Goal: Task Accomplishment & Management: Manage account settings

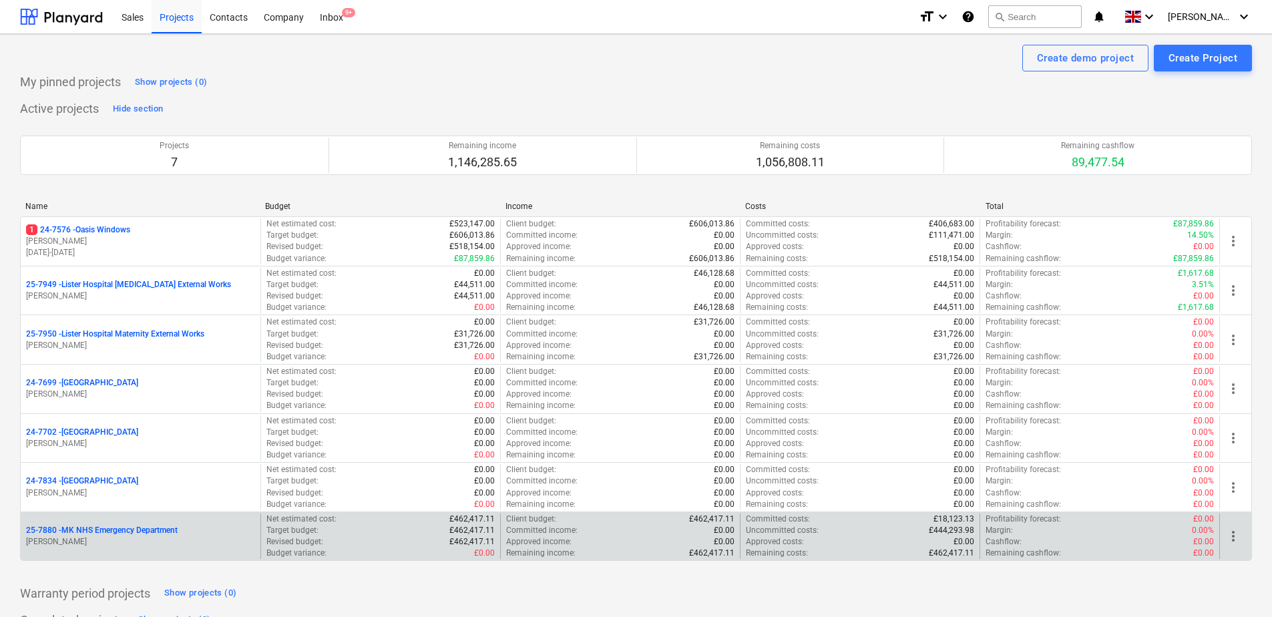
click at [129, 528] on p "25-7880 - MK NHS Emergency Department" at bounding box center [102, 530] width 152 height 11
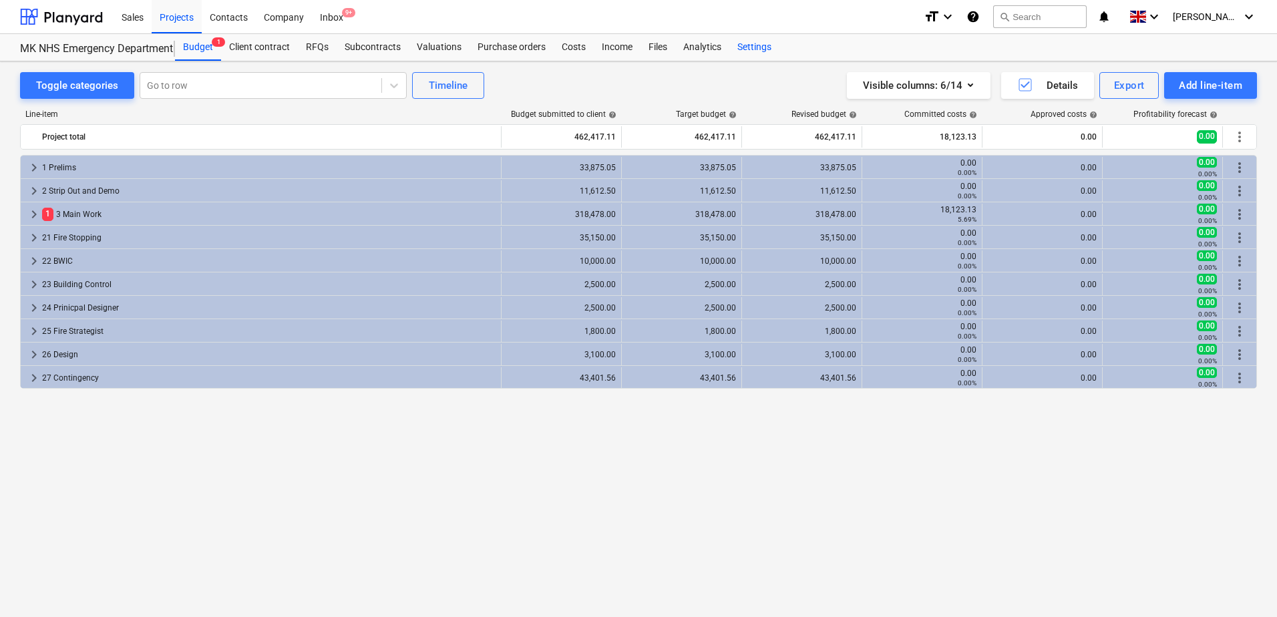
click at [745, 46] on div "Settings" at bounding box center [754, 47] width 50 height 27
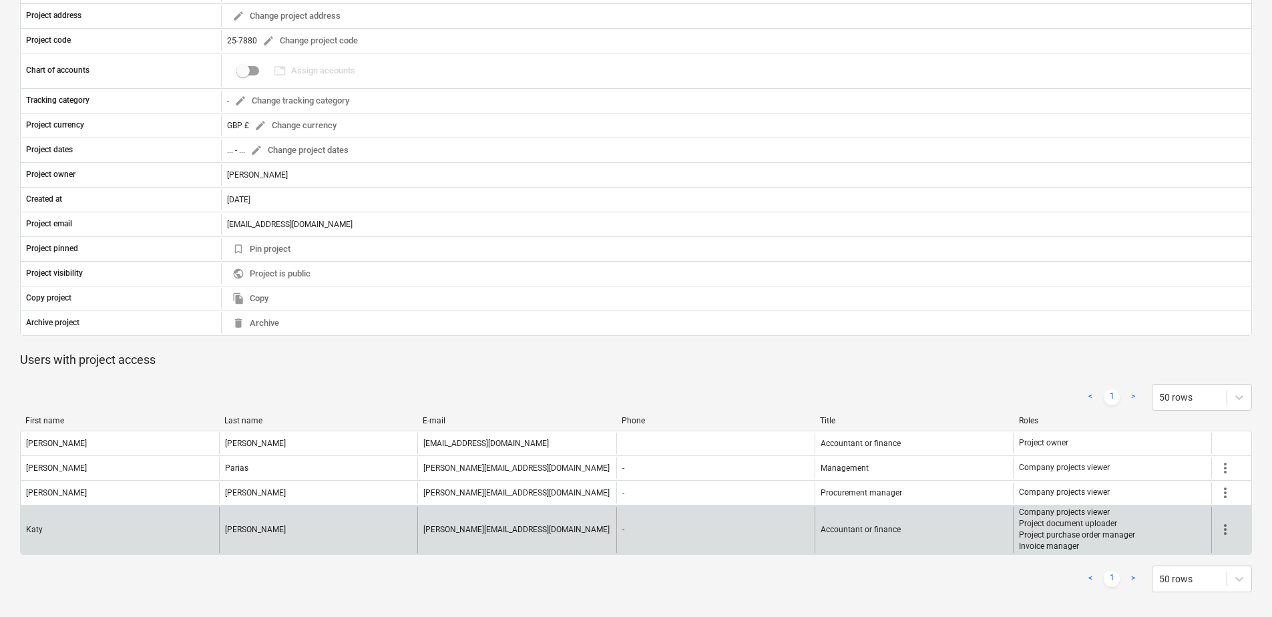
scroll to position [190, 0]
click at [1226, 527] on span "more_vert" at bounding box center [1226, 528] width 16 height 16
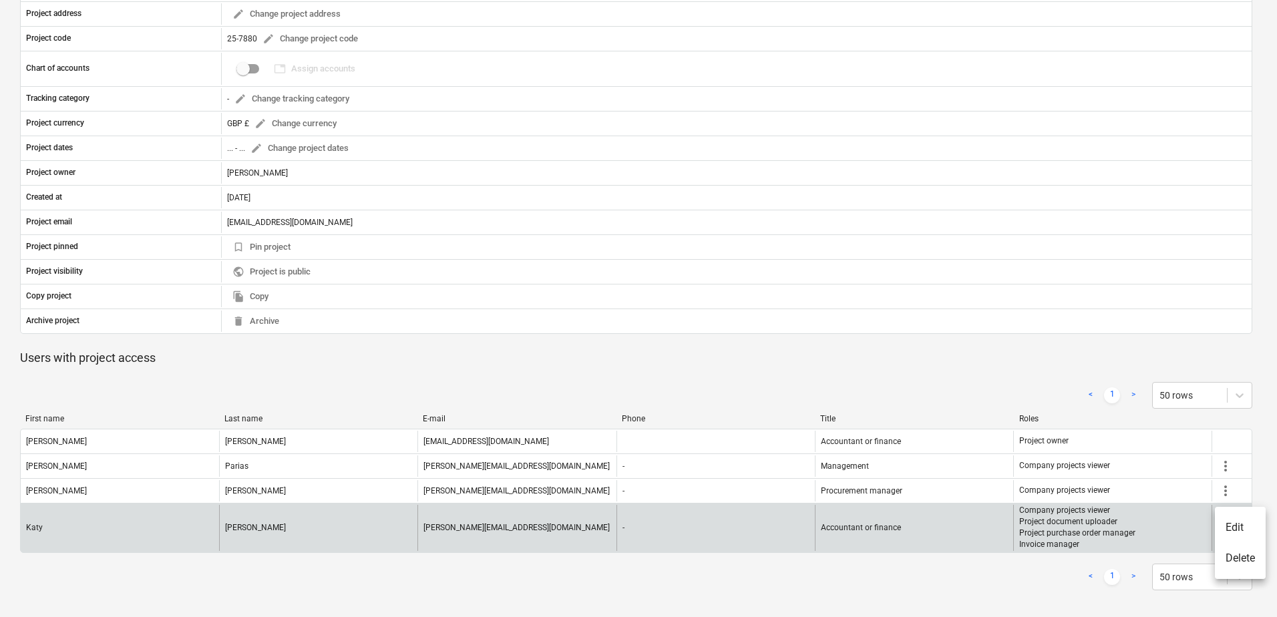
click at [1226, 527] on li "Edit" at bounding box center [1240, 527] width 51 height 31
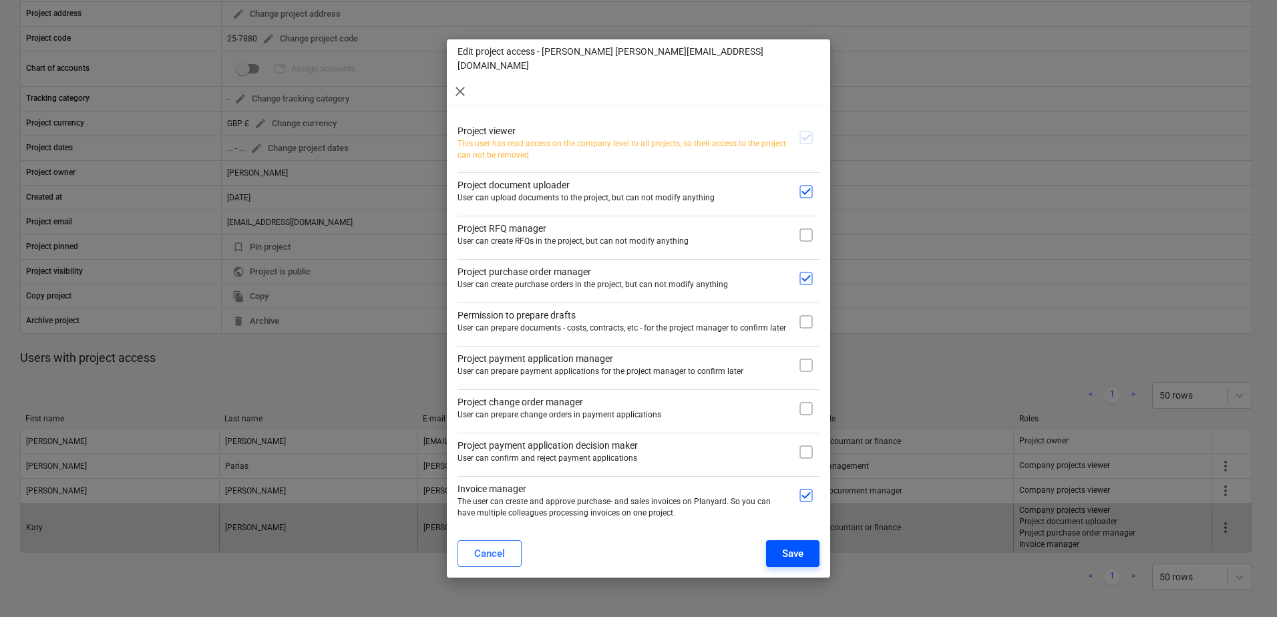
click at [778, 540] on button "Save" at bounding box center [792, 553] width 53 height 27
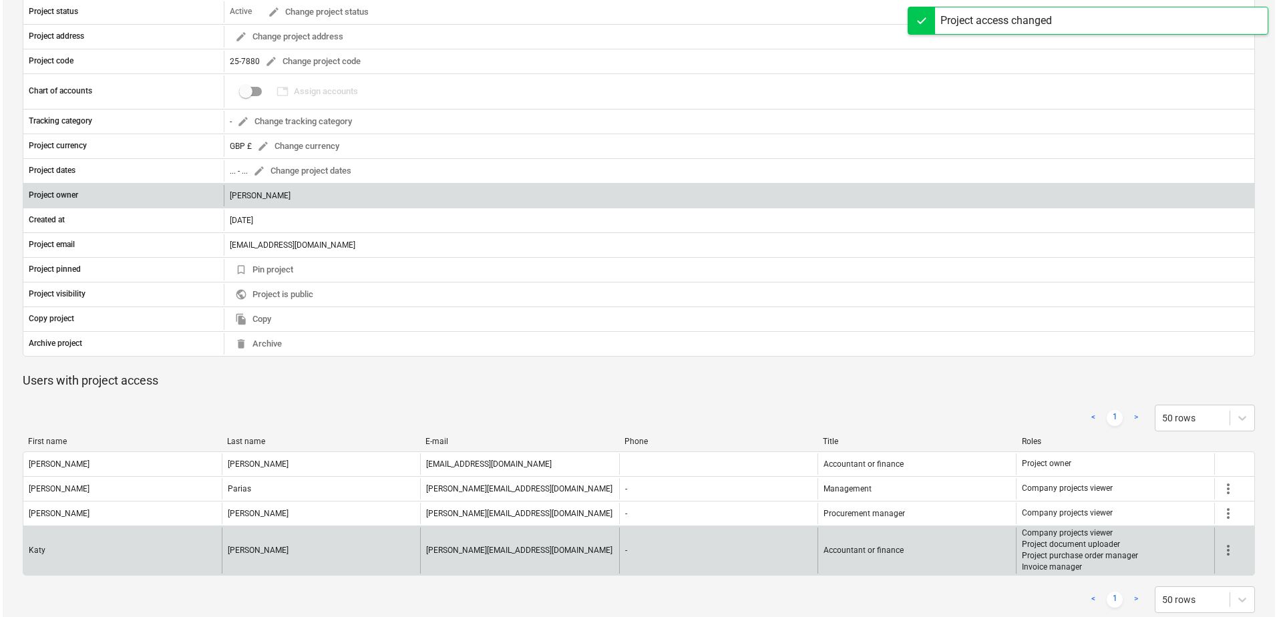
scroll to position [0, 0]
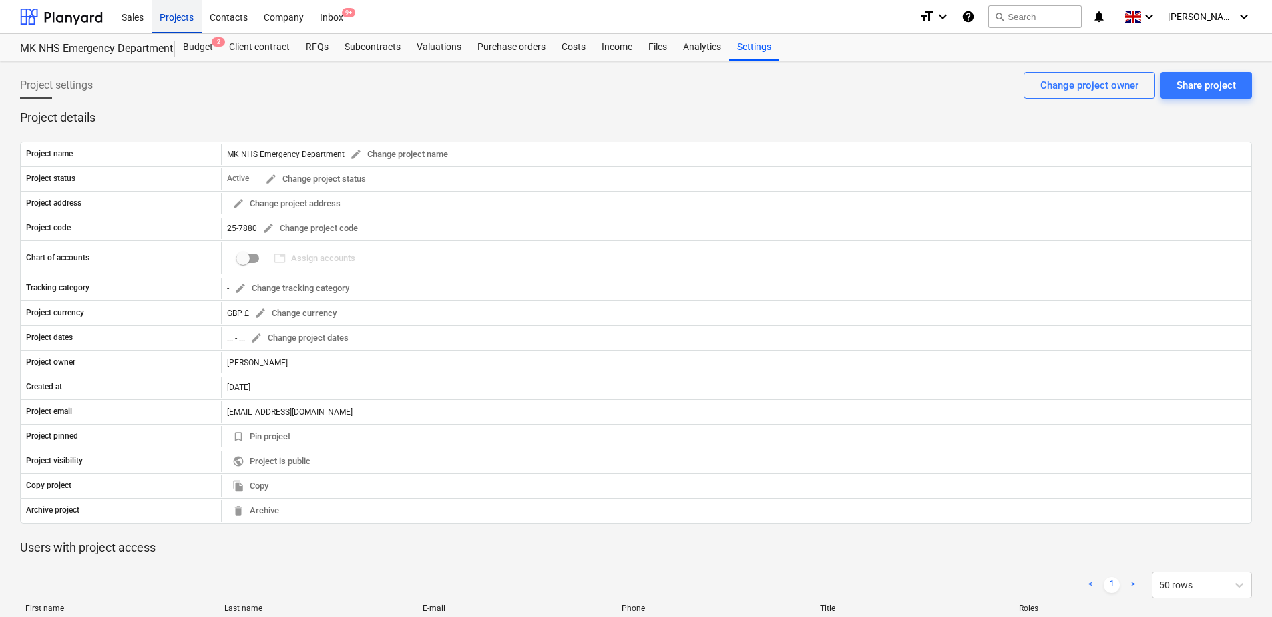
click at [169, 19] on div "Projects" at bounding box center [177, 16] width 50 height 34
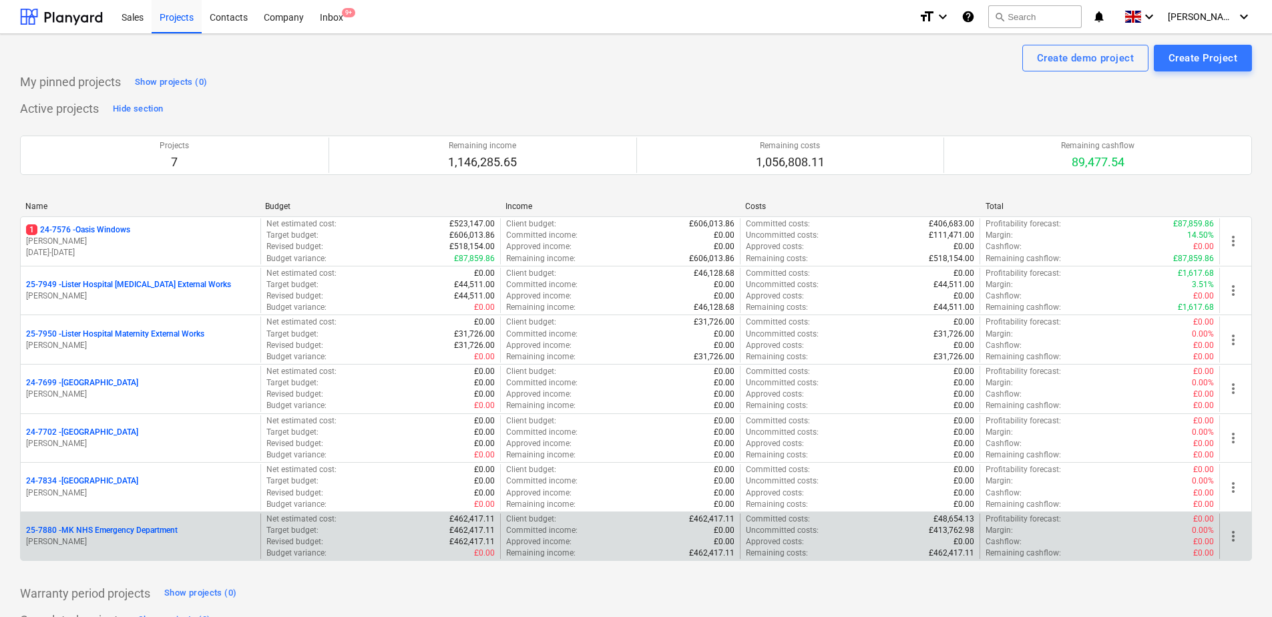
click at [75, 525] on p "25-7880 - MK NHS Emergency Department" at bounding box center [102, 530] width 152 height 11
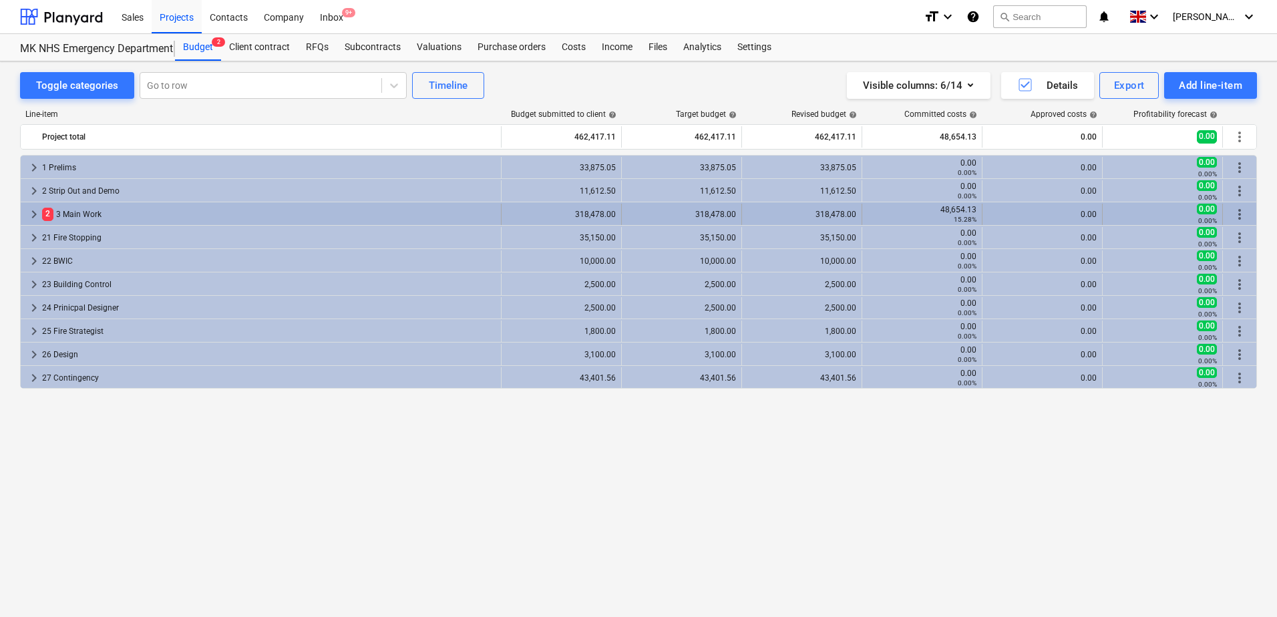
click at [67, 212] on div "2 3 Main Work" at bounding box center [268, 214] width 453 height 21
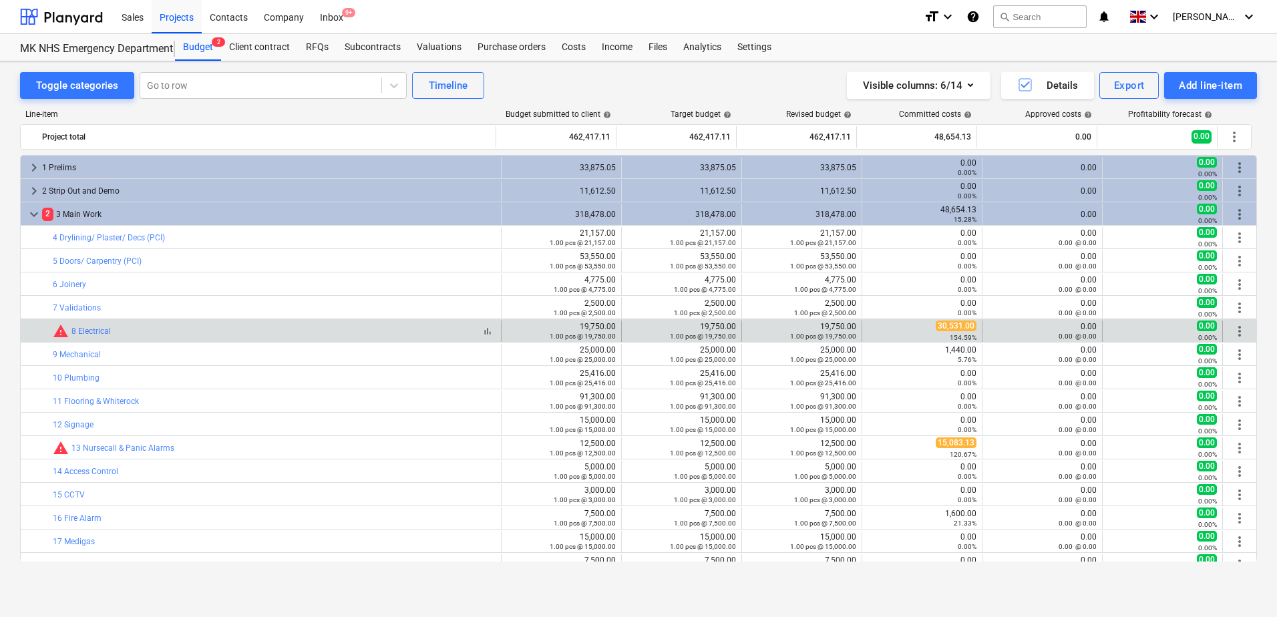
click at [59, 331] on span "warning" at bounding box center [61, 331] width 16 height 16
click at [58, 332] on span "warning" at bounding box center [61, 331] width 16 height 16
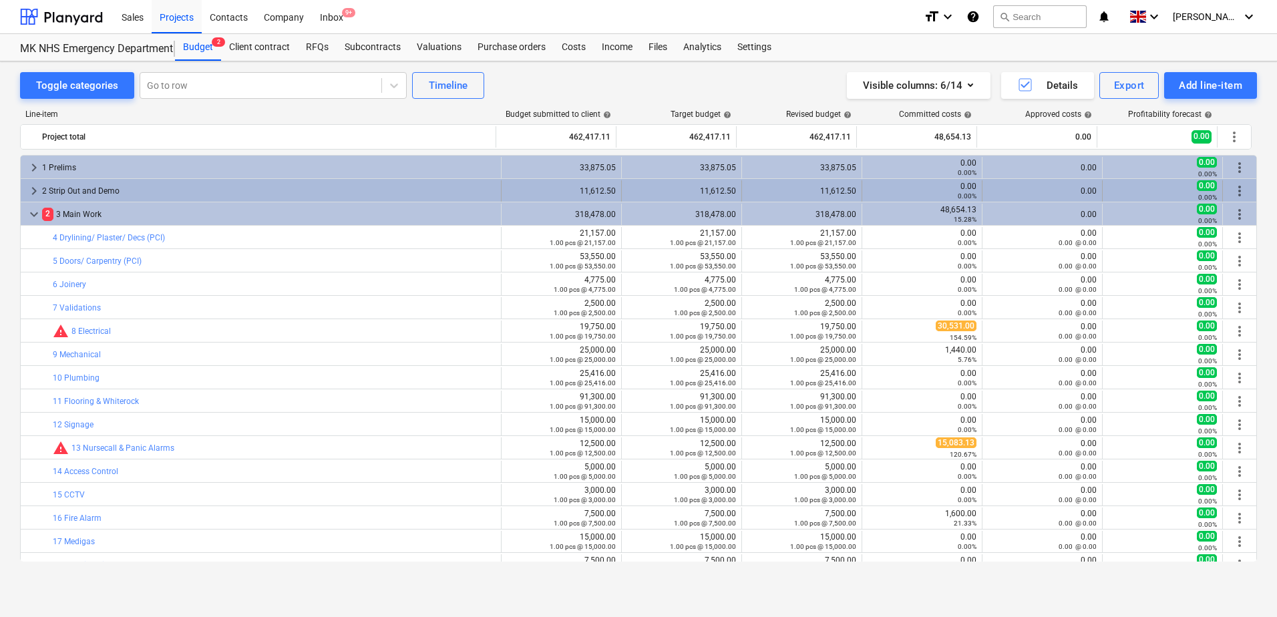
click at [33, 190] on span "keyboard_arrow_right" at bounding box center [34, 191] width 16 height 16
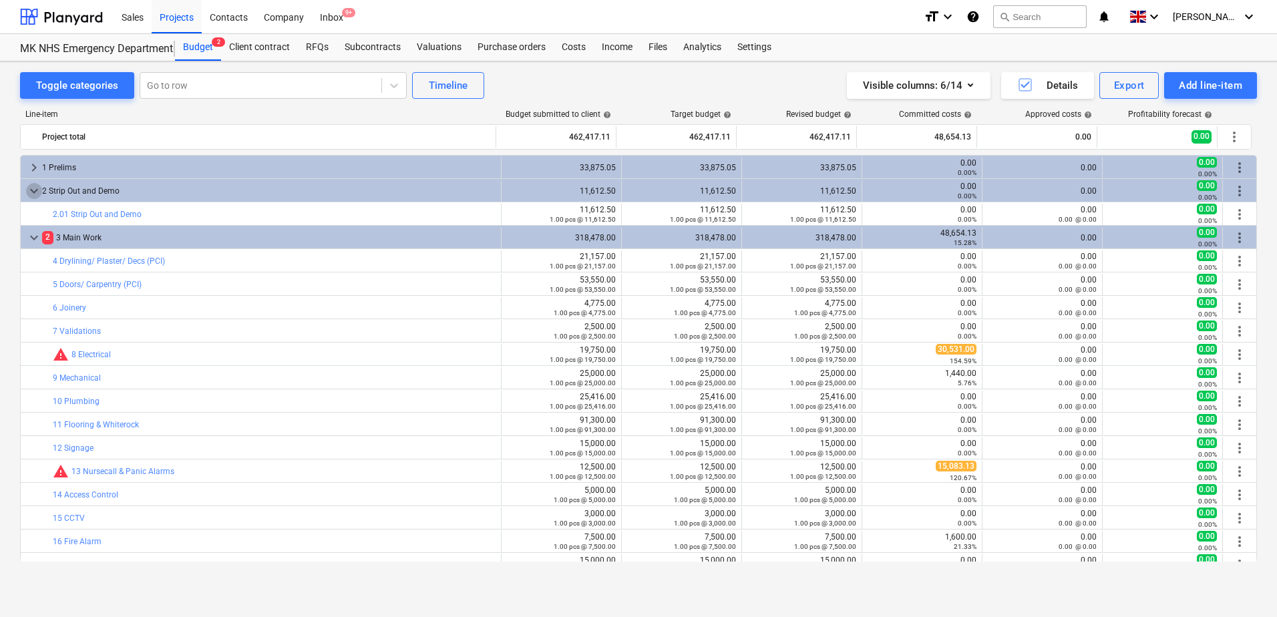
click at [33, 190] on span "keyboard_arrow_down" at bounding box center [34, 191] width 16 height 16
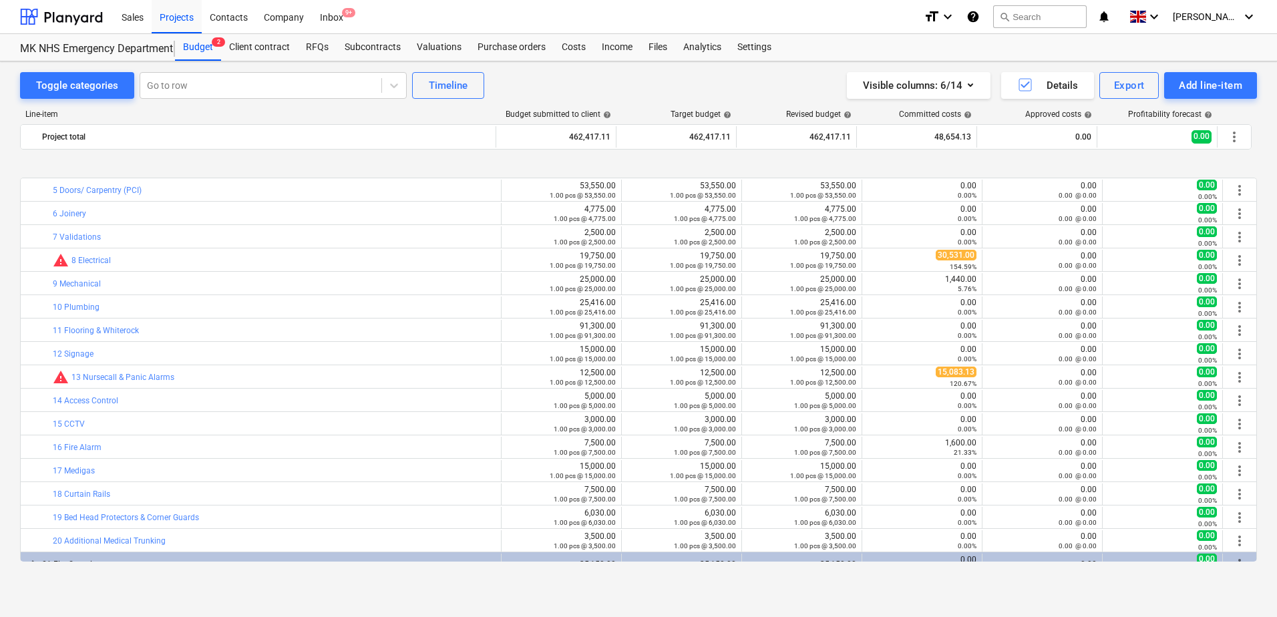
scroll to position [134, 0]
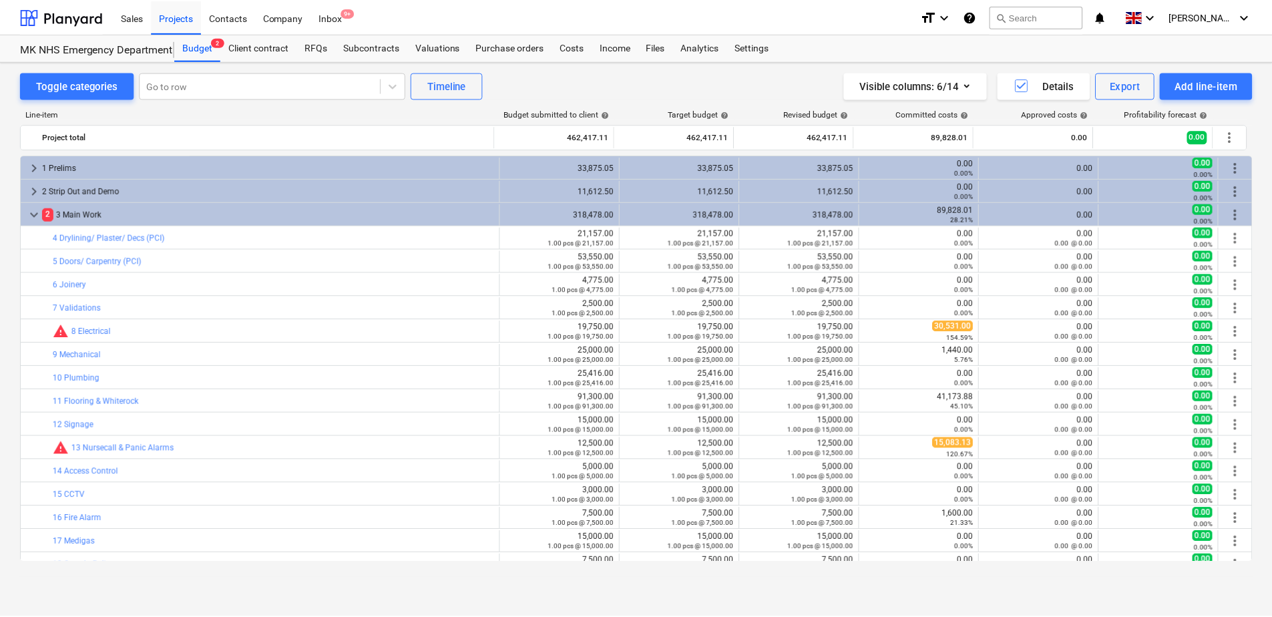
scroll to position [134, 0]
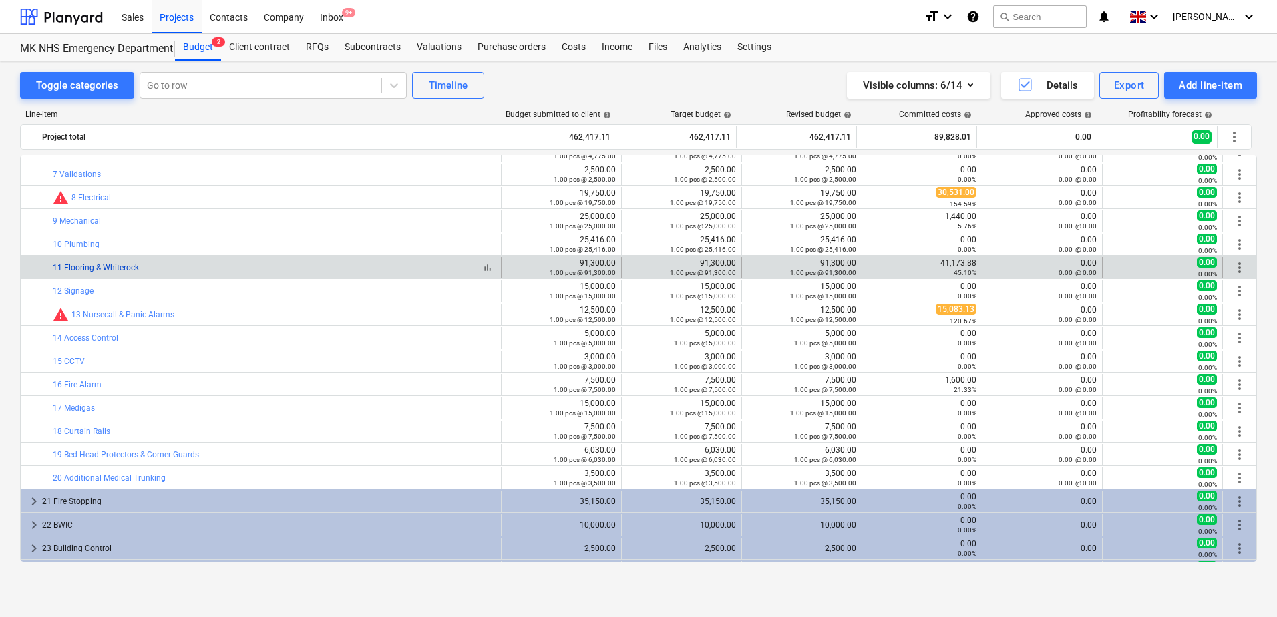
click at [73, 266] on link "11 Flooring & Whiterock" at bounding box center [96, 267] width 86 height 9
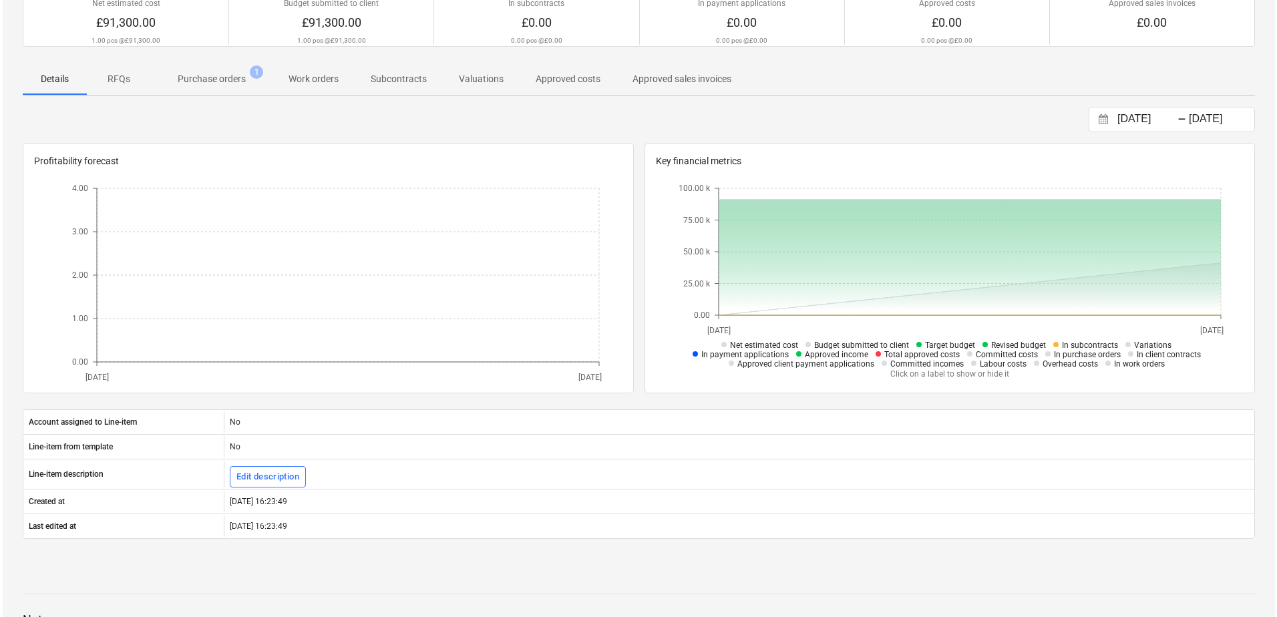
scroll to position [267, 0]
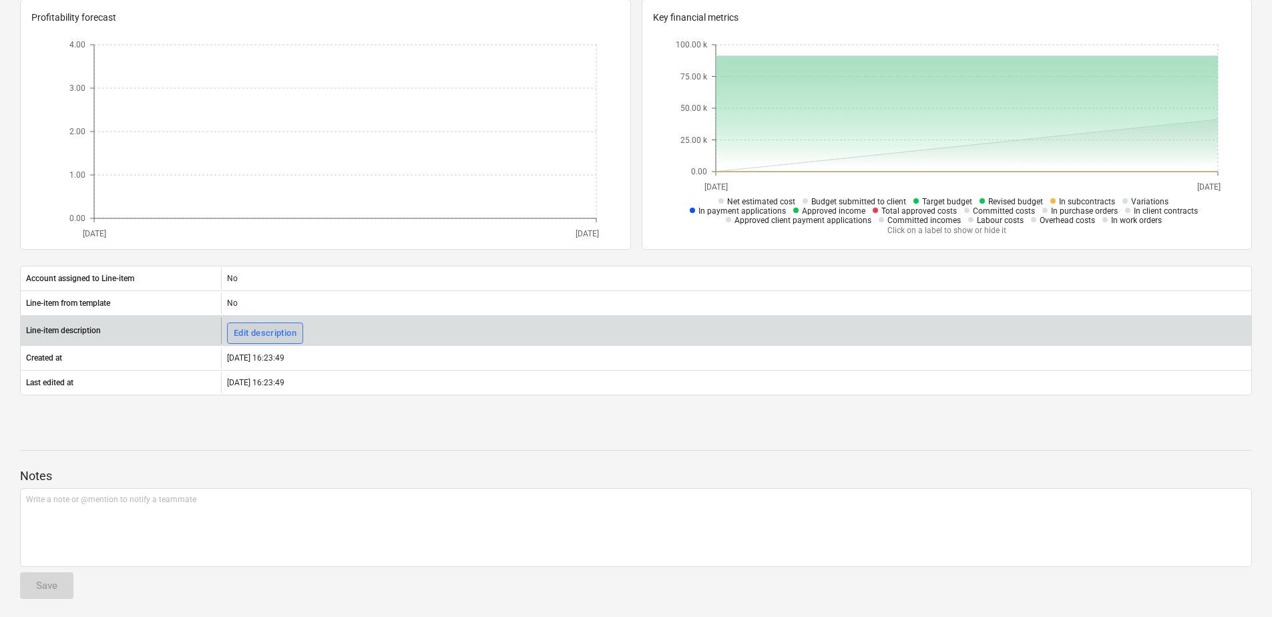
click at [264, 330] on div "Edit description" at bounding box center [265, 333] width 63 height 15
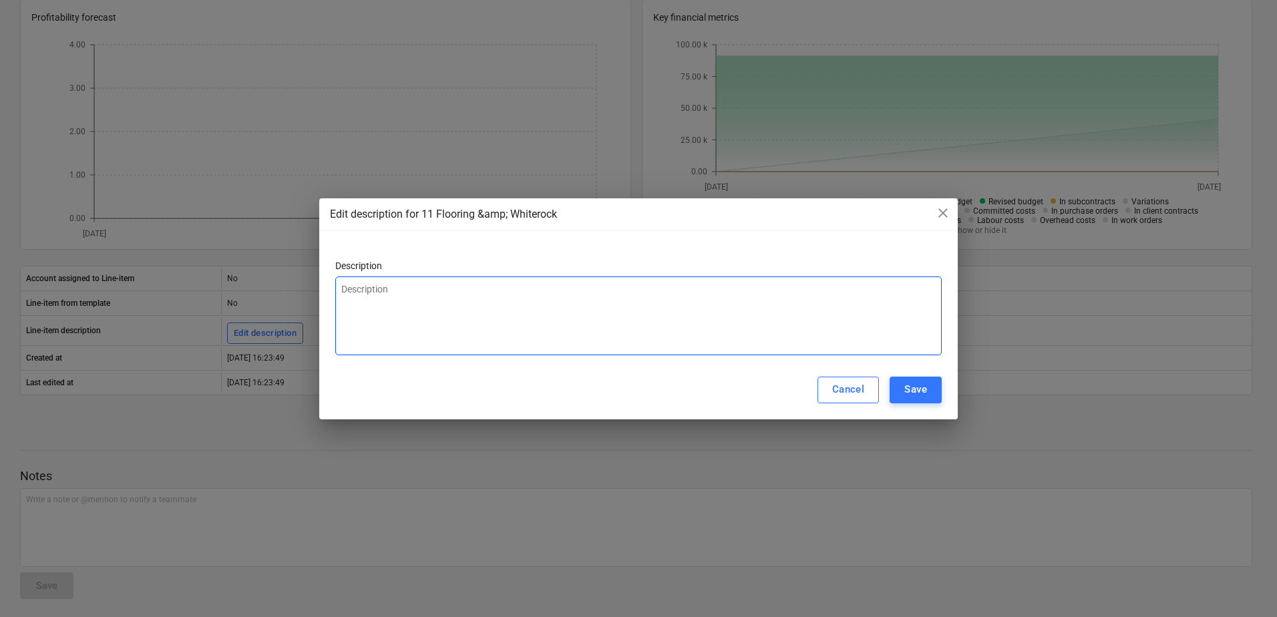
click at [406, 289] on textarea at bounding box center [638, 315] width 606 height 79
type textarea "F"
type textarea "x"
type textarea "FL"
type textarea "x"
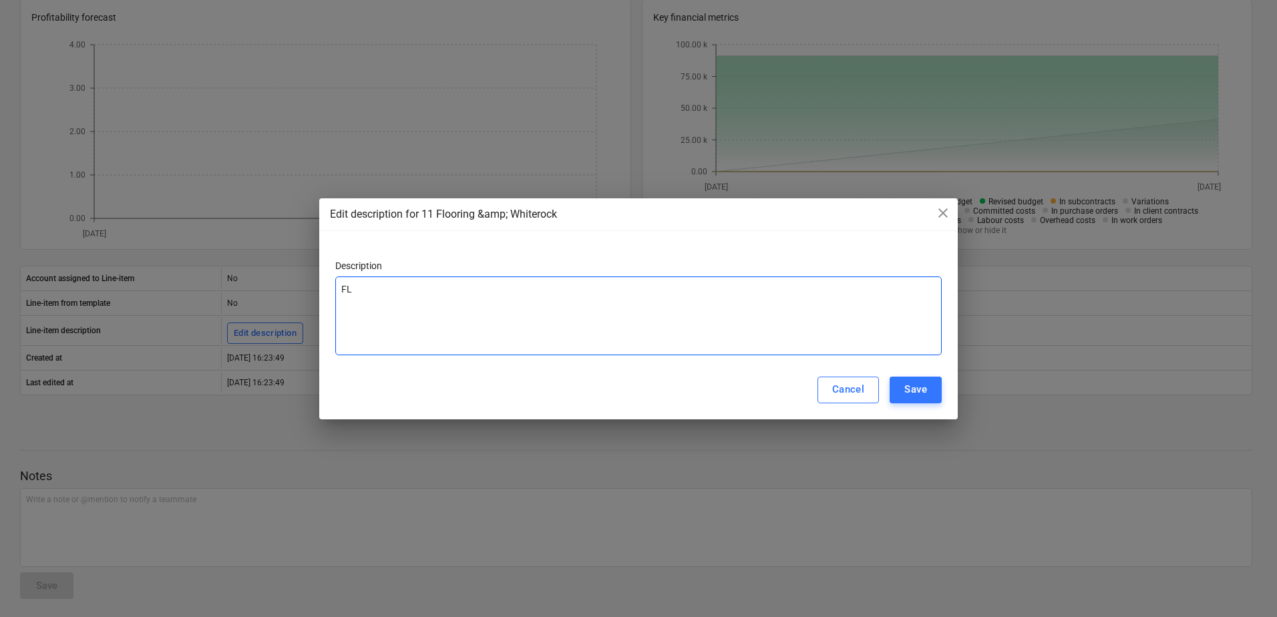
type textarea "FLo"
type textarea "x"
type textarea "FLoo"
type textarea "x"
type textarea "FLoor"
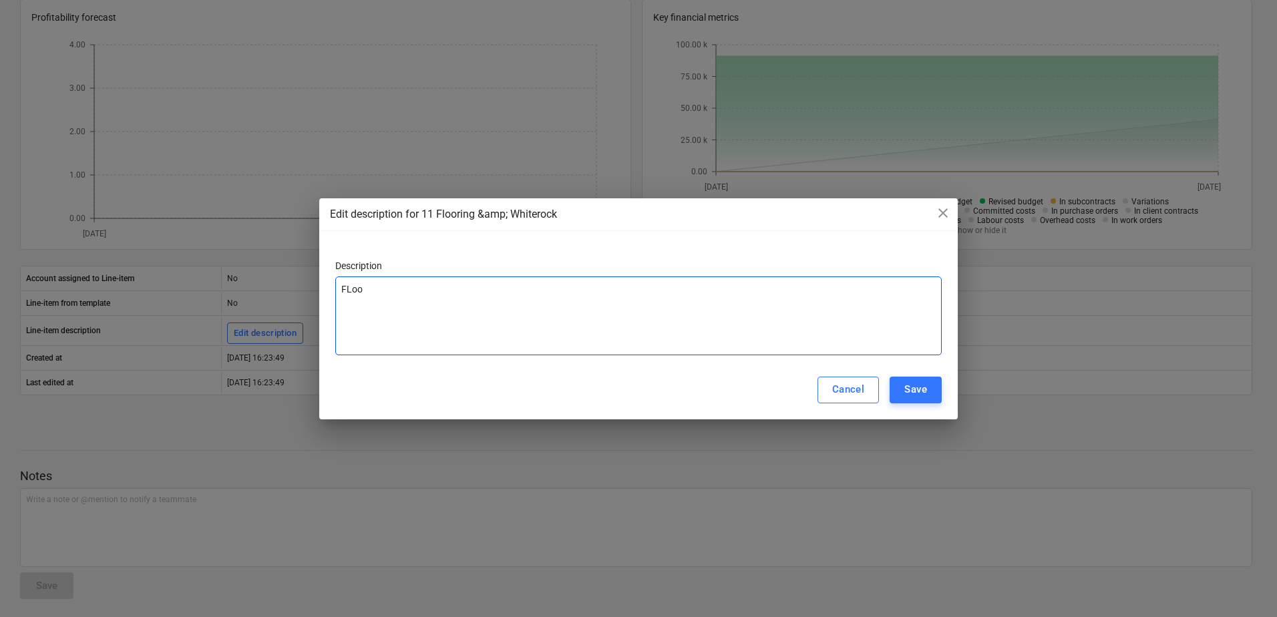
type textarea "x"
type textarea "FLoori"
type textarea "x"
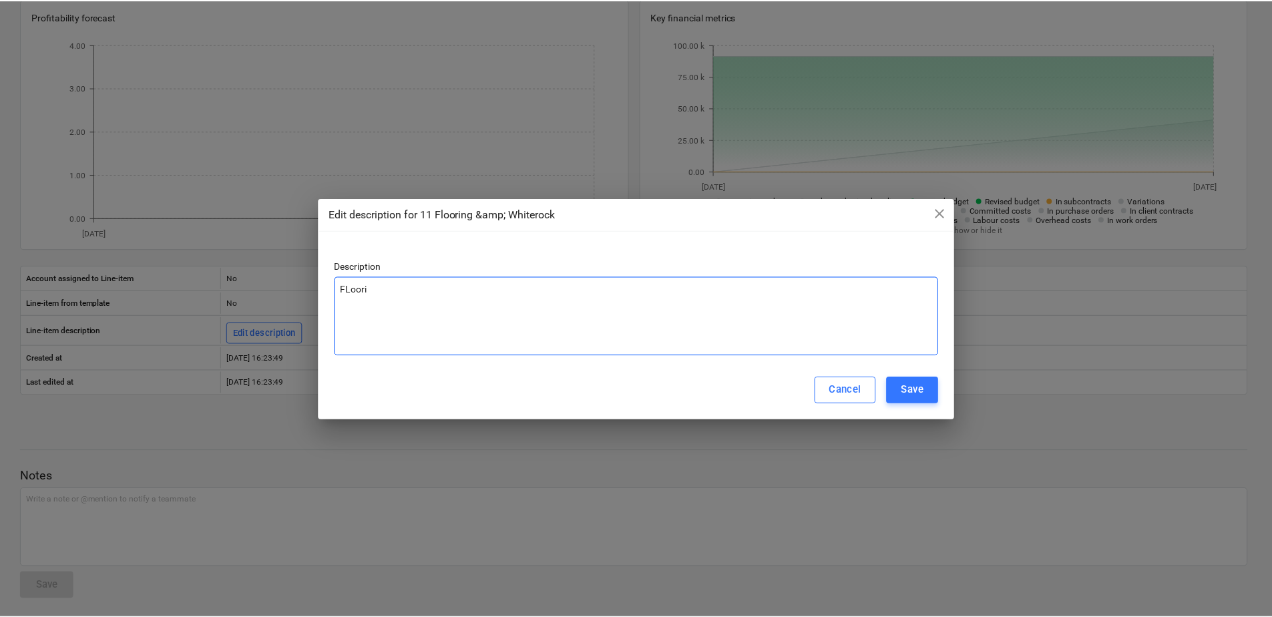
scroll to position [166, 0]
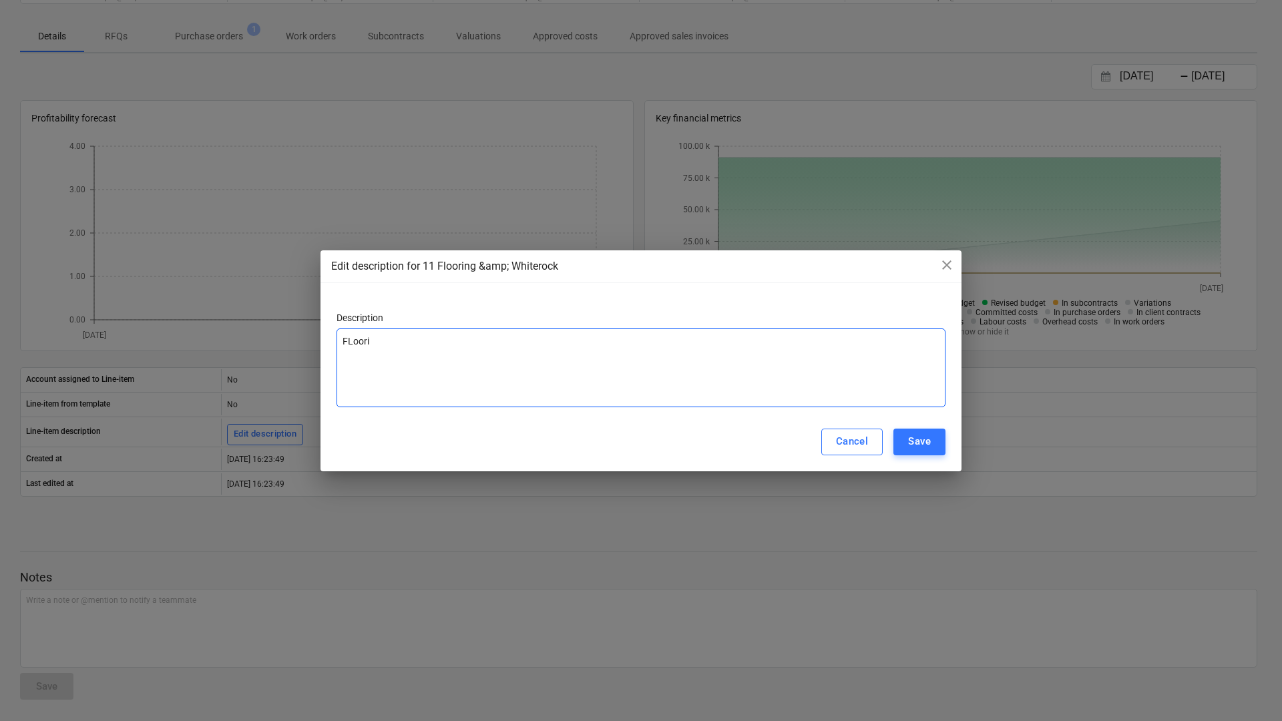
type textarea "FLoori"
type textarea "x"
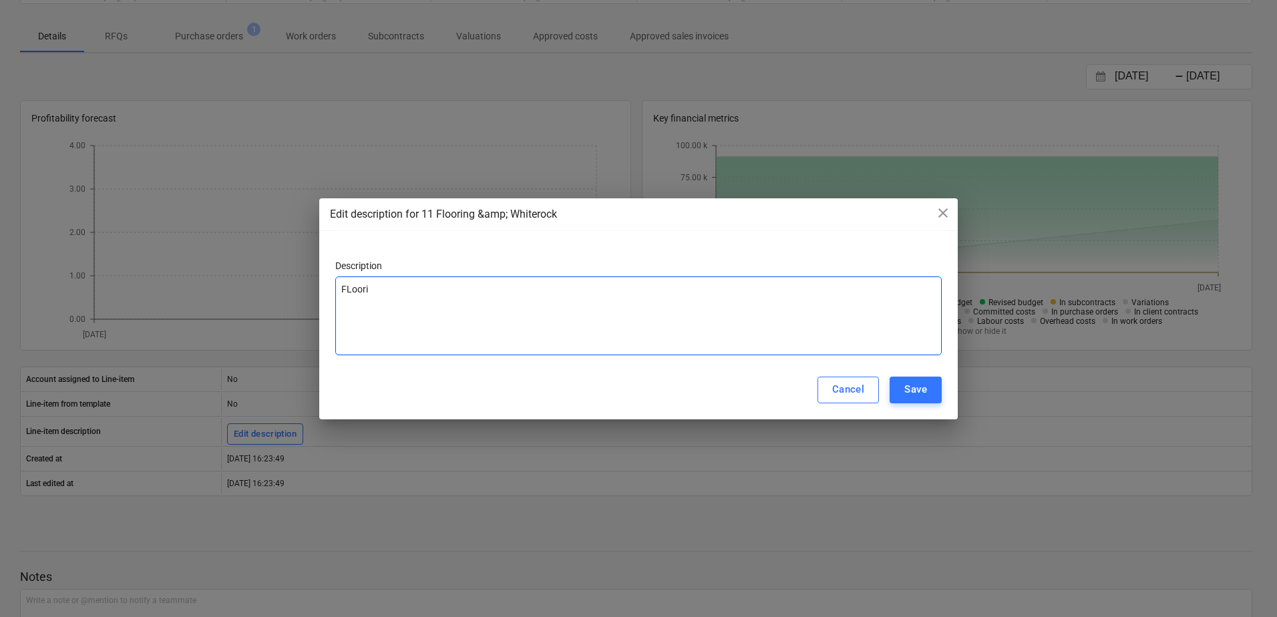
type textarea "FLoor"
type textarea "x"
type textarea "FLoo"
type textarea "x"
type textarea "FLo"
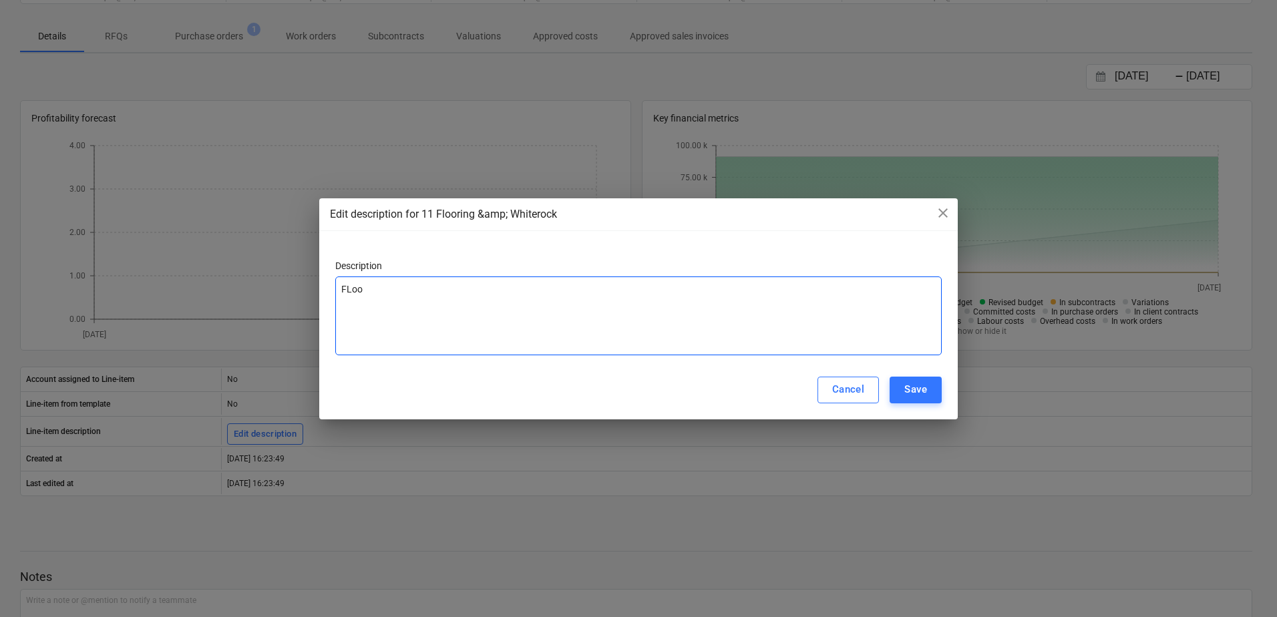
type textarea "x"
type textarea "FL"
type textarea "x"
type textarea "F"
type textarea "x"
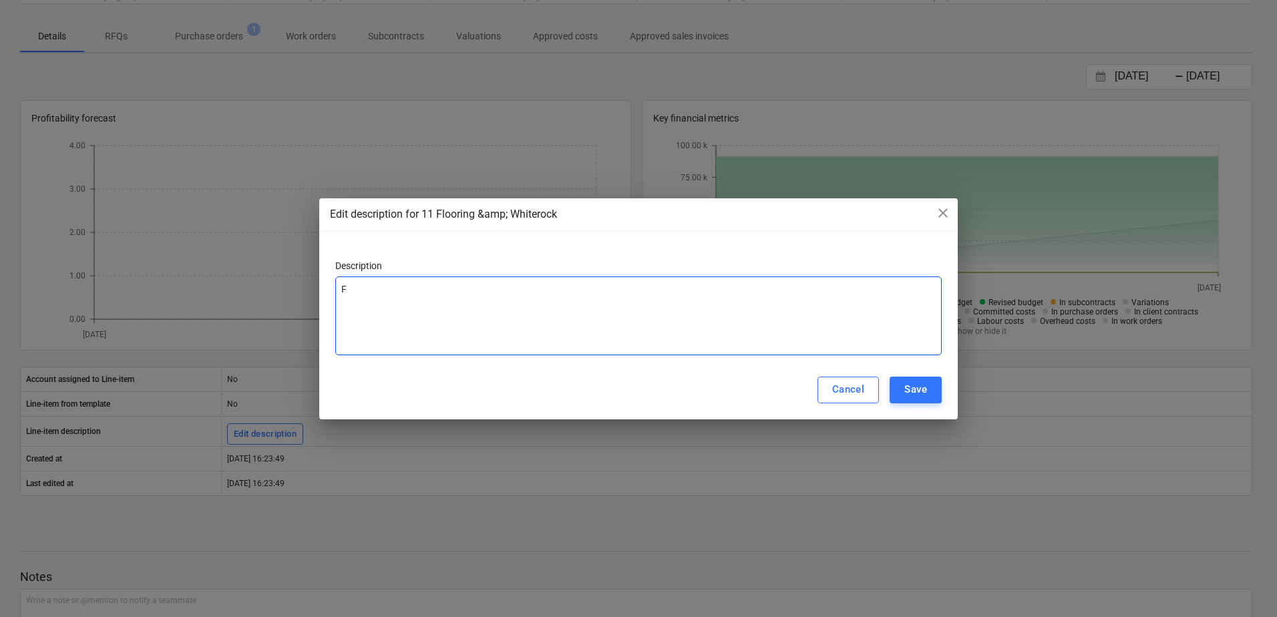
type textarea "Fl"
type textarea "x"
type textarea "Flo"
type textarea "x"
type textarea "Floo"
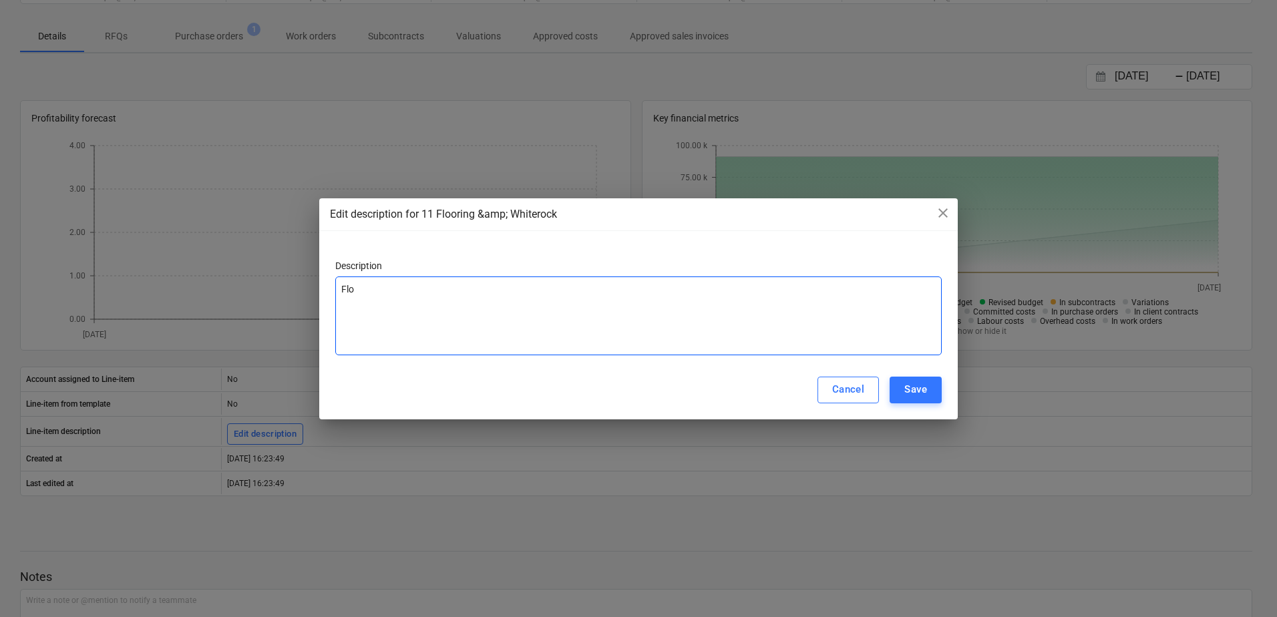
type textarea "x"
type textarea "Floor"
type textarea "x"
type textarea "Floori"
type textarea "x"
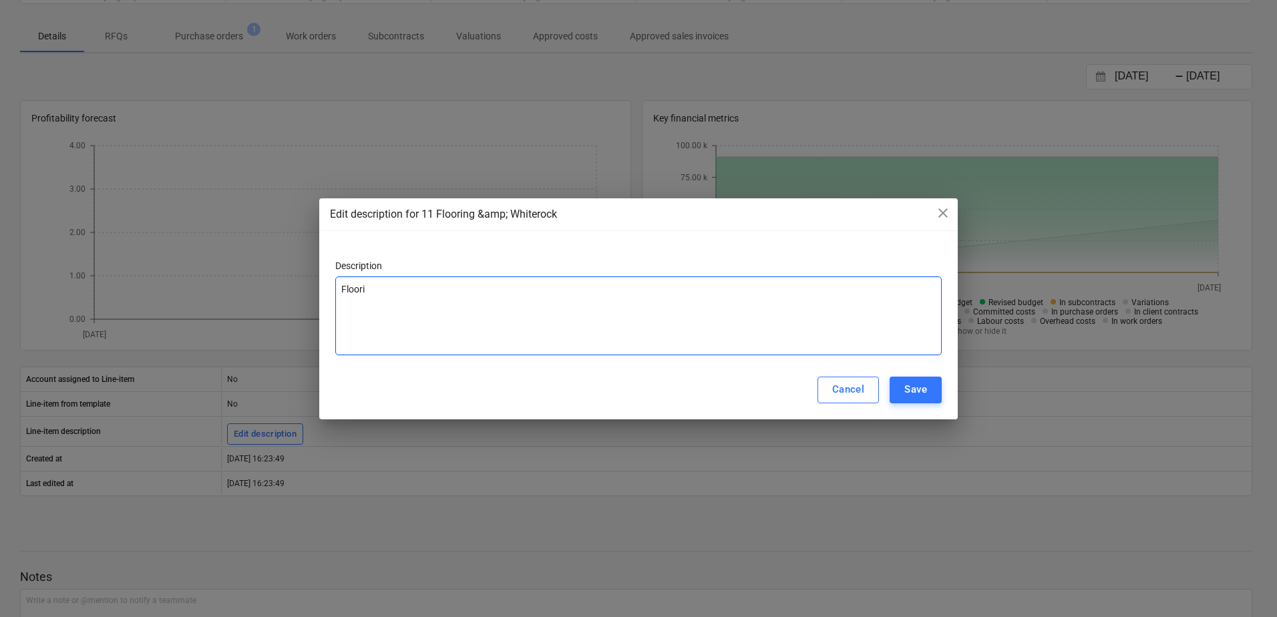
type textarea "Floorin"
type textarea "x"
type textarea "Flooring"
type textarea "x"
type textarea "Flooring,"
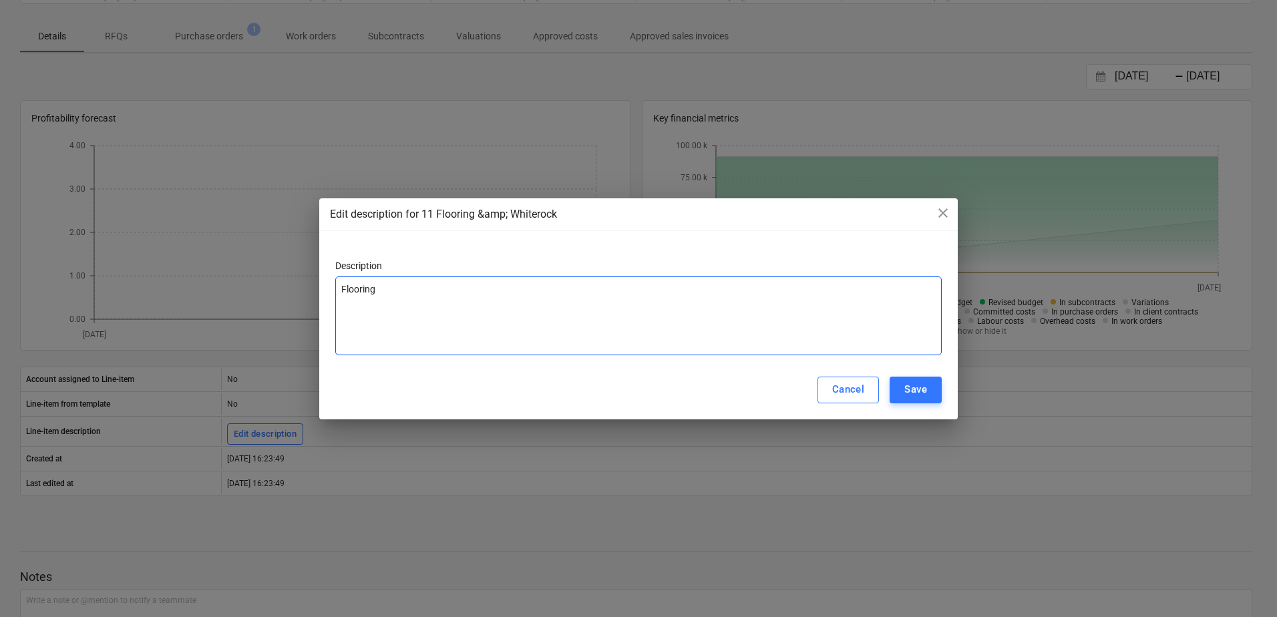
type textarea "x"
type textarea "Flooring,"
type textarea "x"
type textarea "Flooring, #"
type textarea "x"
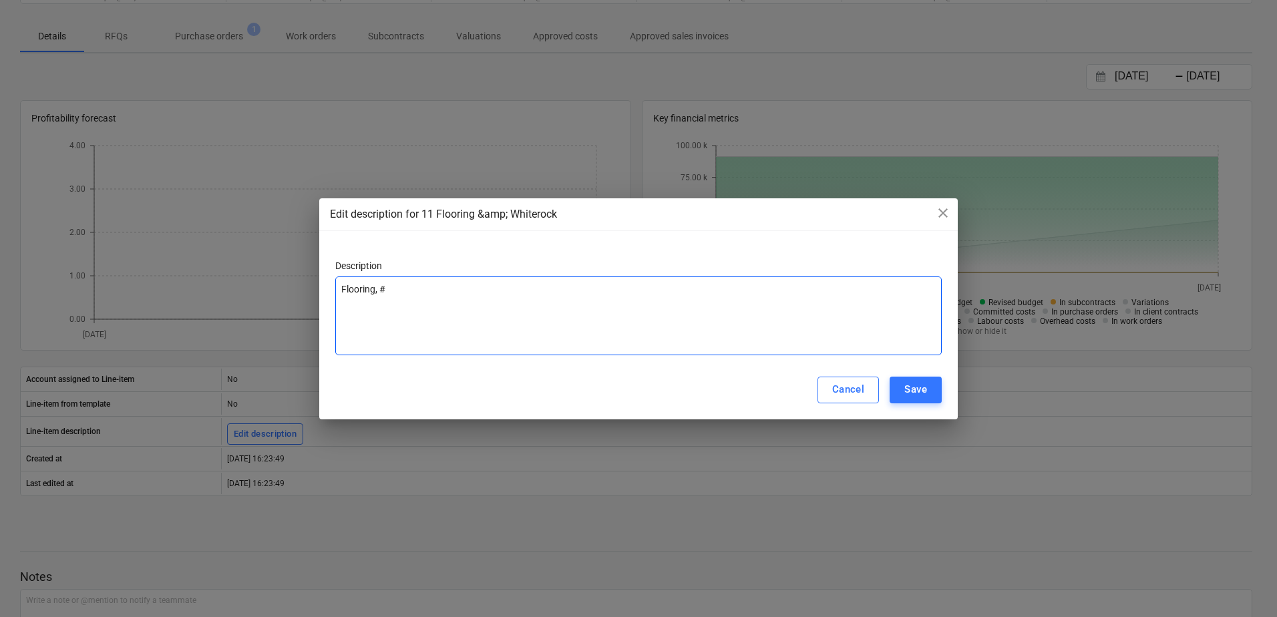
type textarea "Flooring, ##"
type textarea "x"
type textarea "Flooring, ###"
type textarea "x"
type textarea "Flooring, ##"
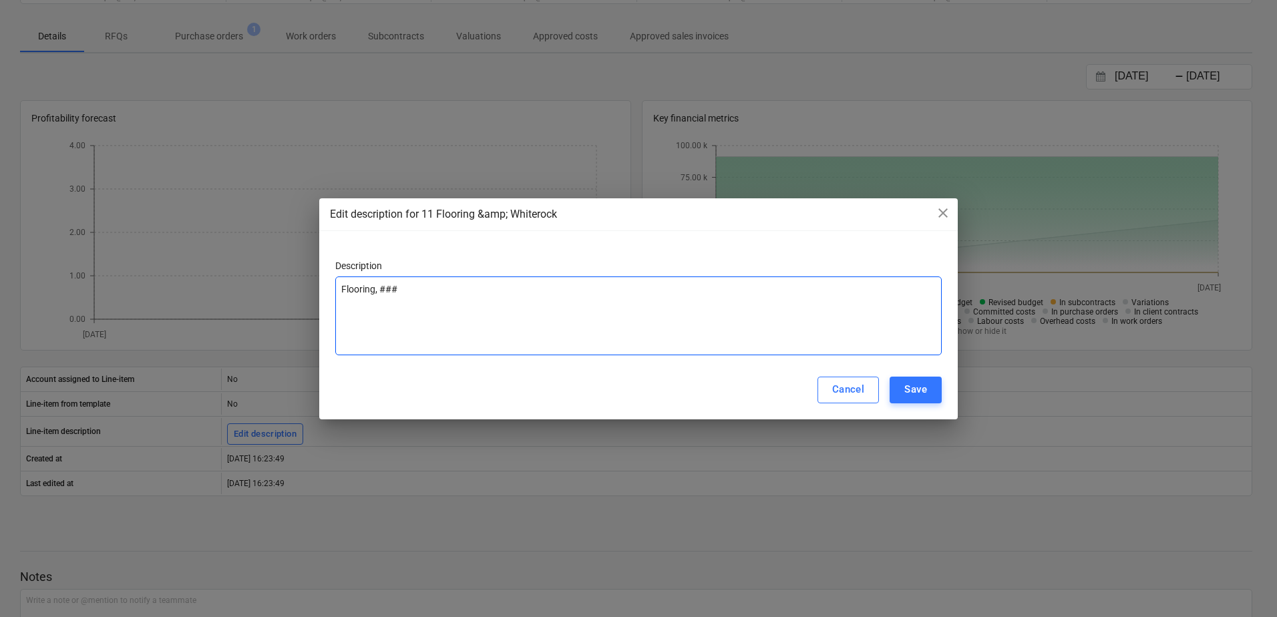
type textarea "x"
type textarea "Flooring, #"
type textarea "x"
type textarea "Flooring,"
type textarea "x"
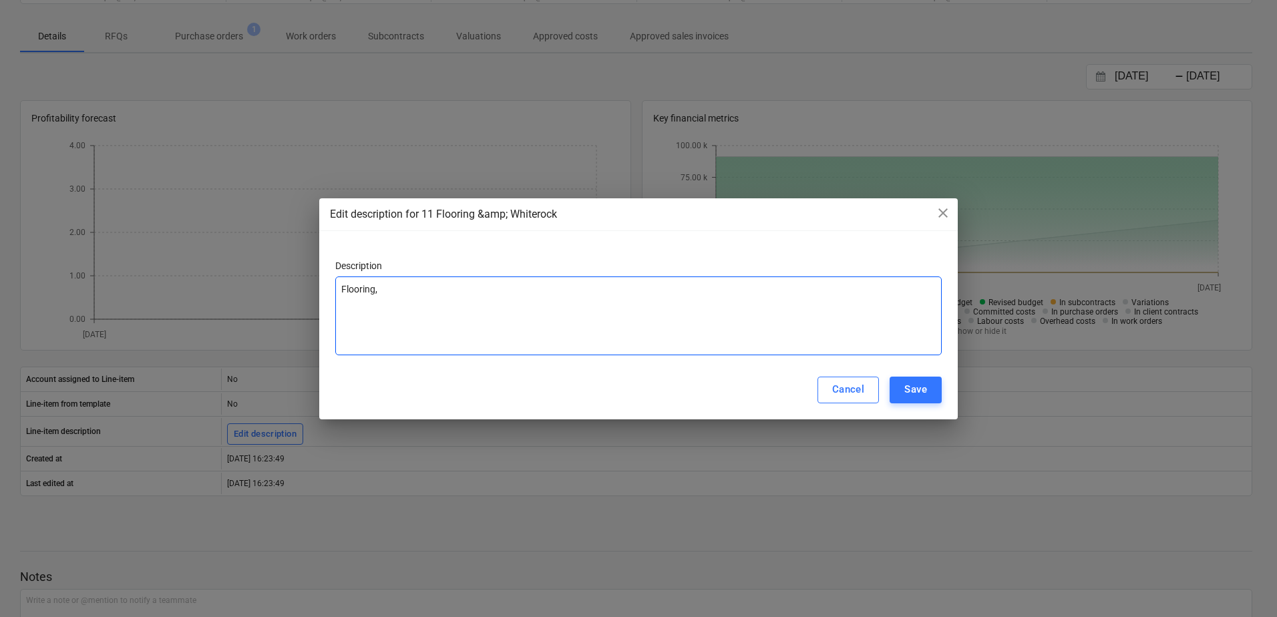
type textarea "Flooring, W"
type textarea "x"
type textarea "Flooring, Wh"
type textarea "x"
type textarea "Flooring, Whi"
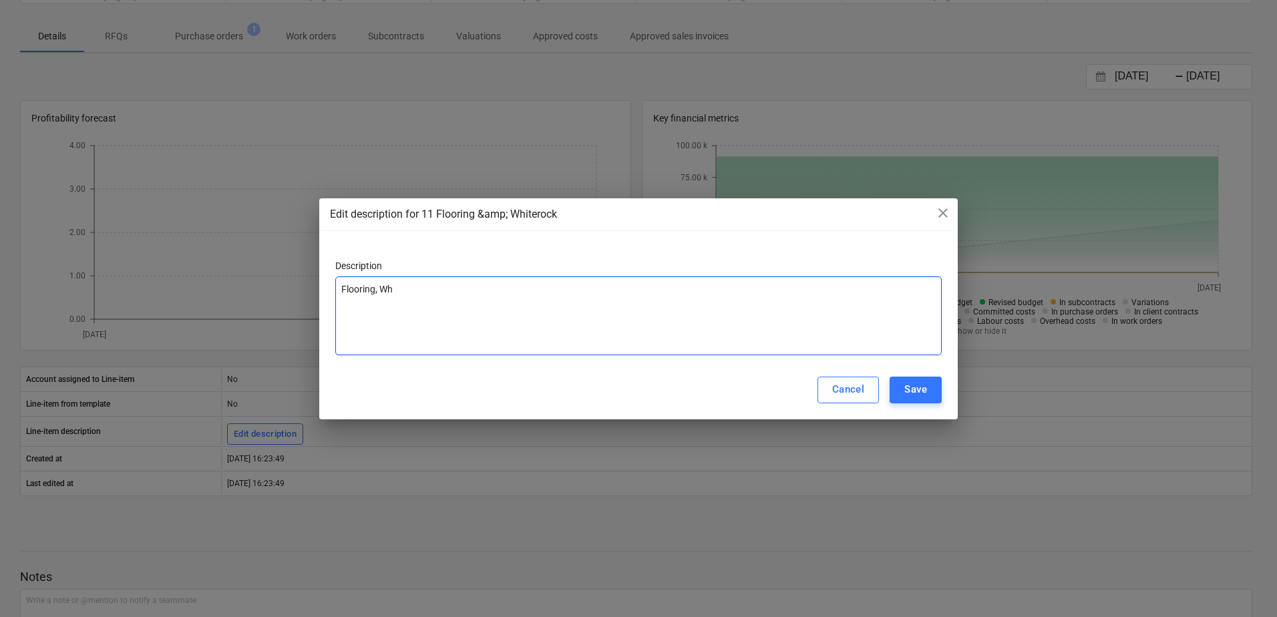
type textarea "x"
type textarea "Flooring, Whit"
type textarea "x"
type textarea "Flooring, White"
type textarea "x"
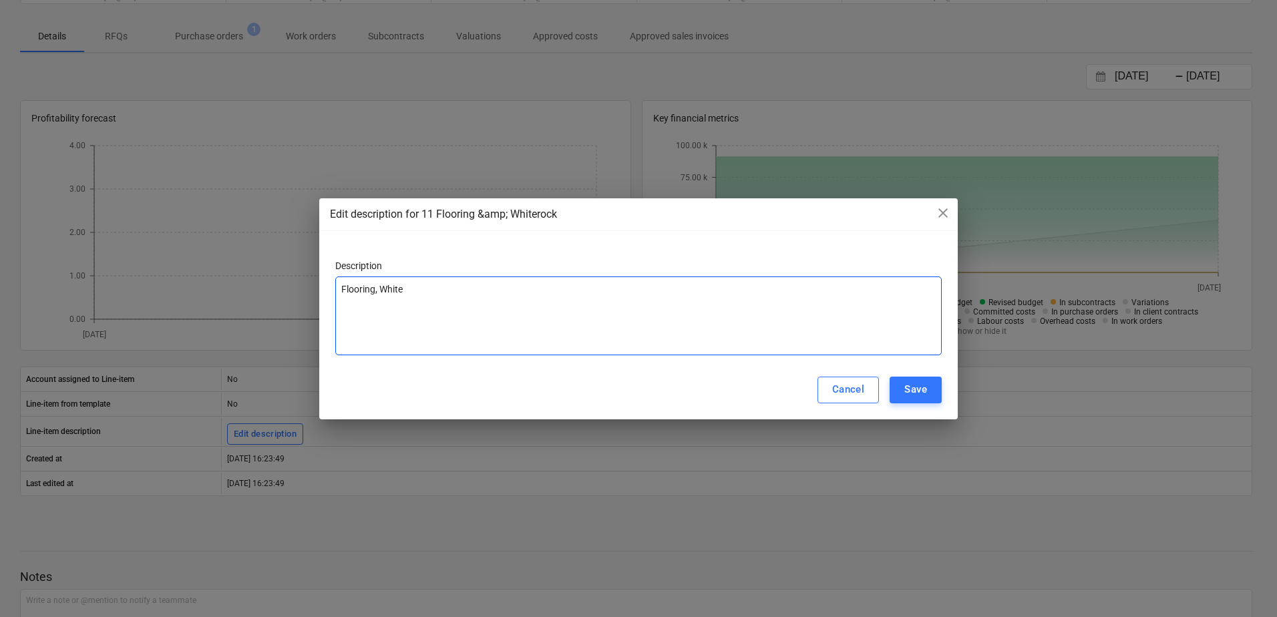
type textarea "Flooring, Whiter"
type textarea "x"
type textarea "Flooring, Whitero"
type textarea "x"
type textarea "Flooring, Whiteroc"
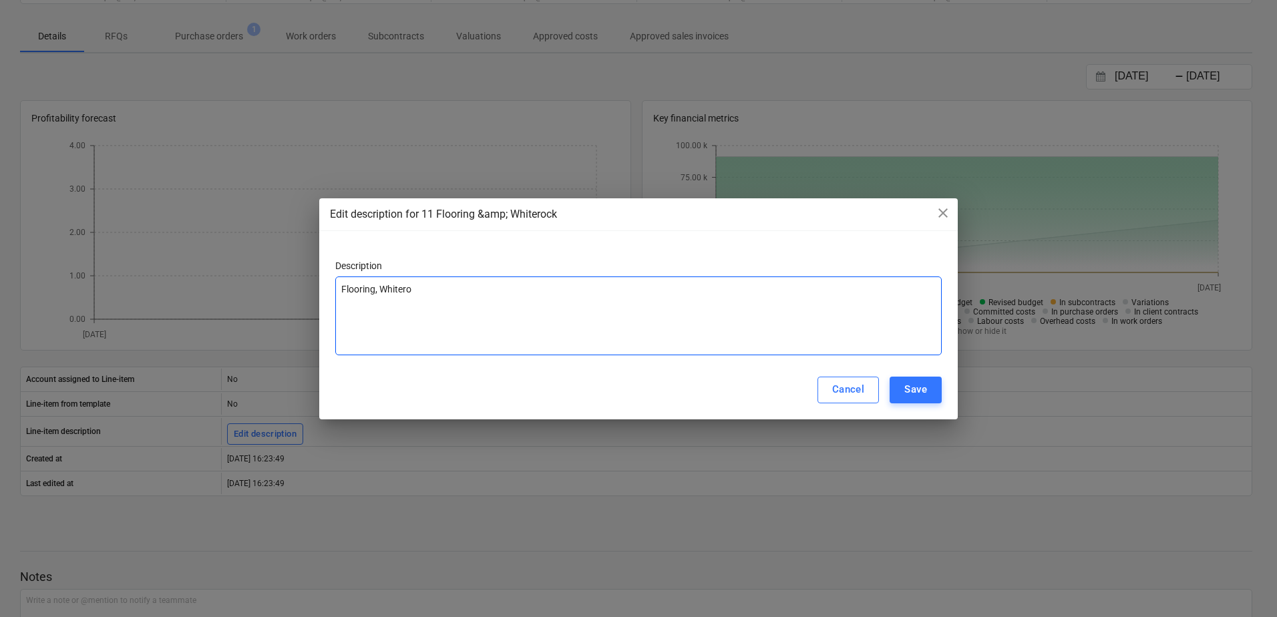
type textarea "x"
type textarea "Flooring, Whiterock"
type textarea "x"
type textarea "Flooring, Whiterock"
type textarea "x"
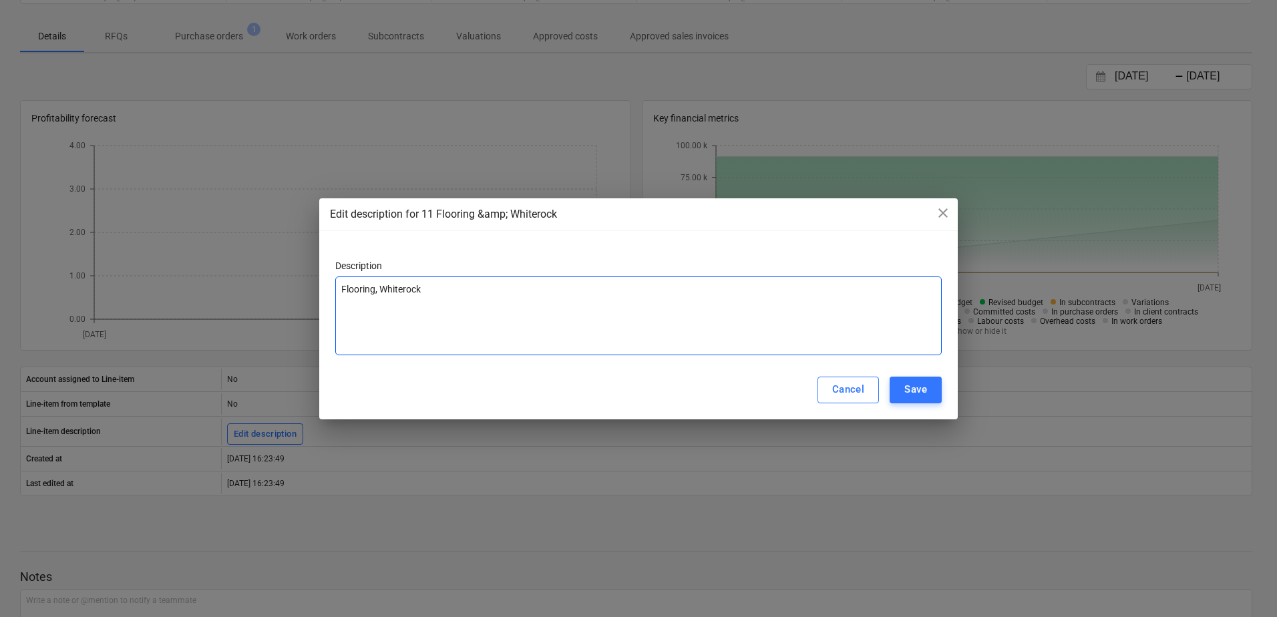
type textarea "Flooring, Whiterock &"
type textarea "x"
type textarea "Flooring, Whiterock &"
type textarea "x"
type textarea "Flooring, Whiterock & C"
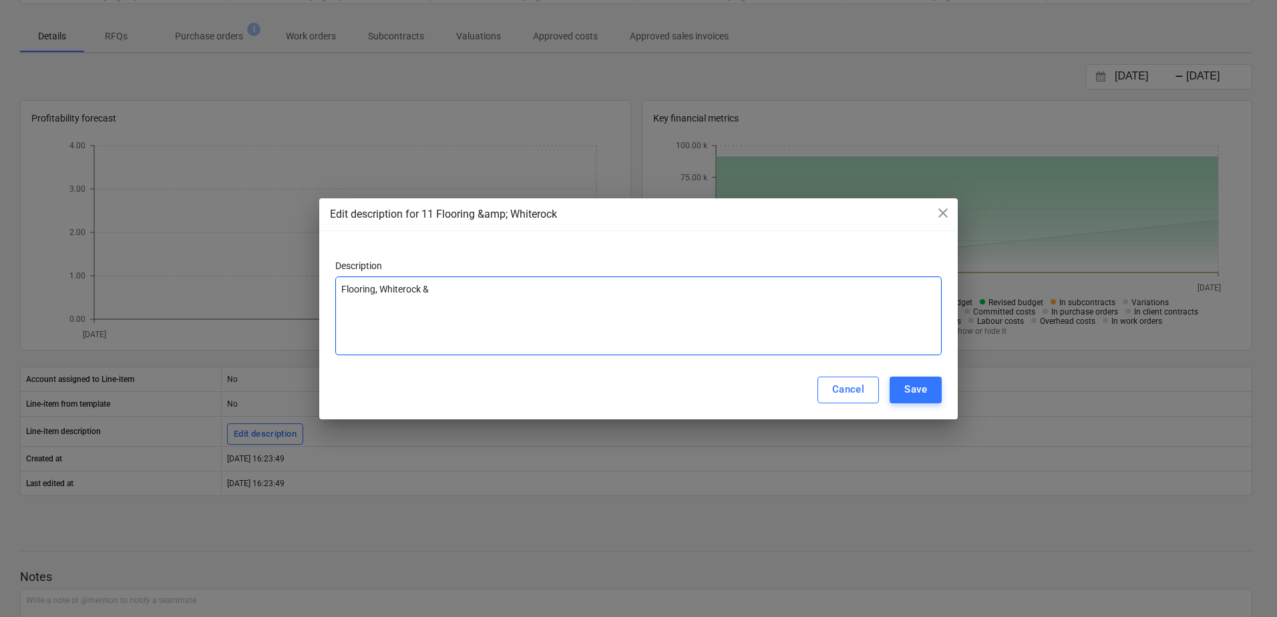
type textarea "x"
type textarea "Flooring, Whiterock & Co"
type textarea "x"
type textarea "Flooring, Whiterock & Cor"
type textarea "x"
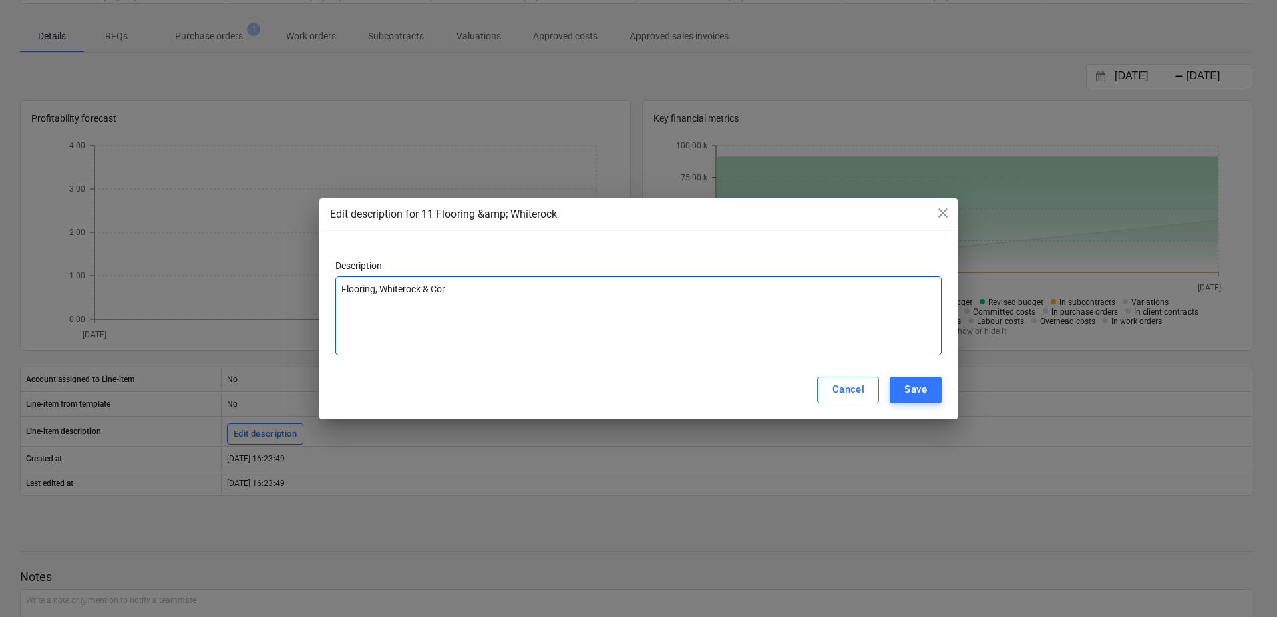
type textarea "Flooring, Whiterock & Corn"
type textarea "x"
type textarea "Flooring, Whiterock & Corne"
type textarea "x"
type textarea "Flooring, Whiterock & Corner"
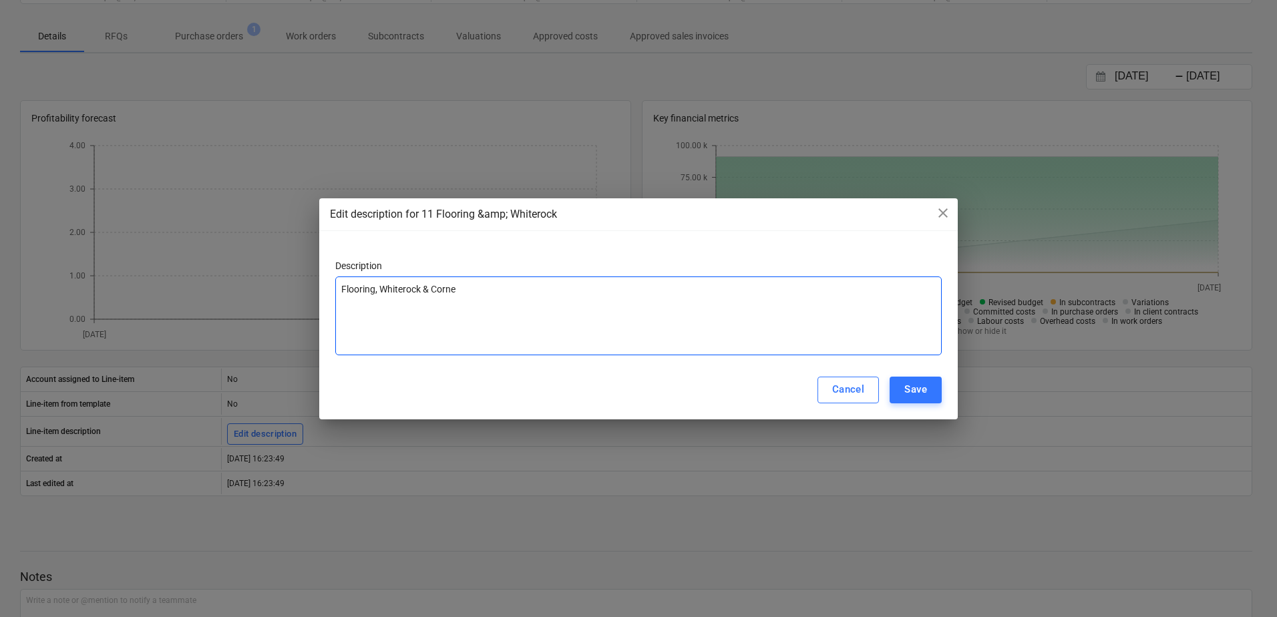
type textarea "x"
type textarea "Flooring, Whiterock & Corner"
type textarea "x"
type textarea "Flooring, Whiterock & Corner g"
type textarea "x"
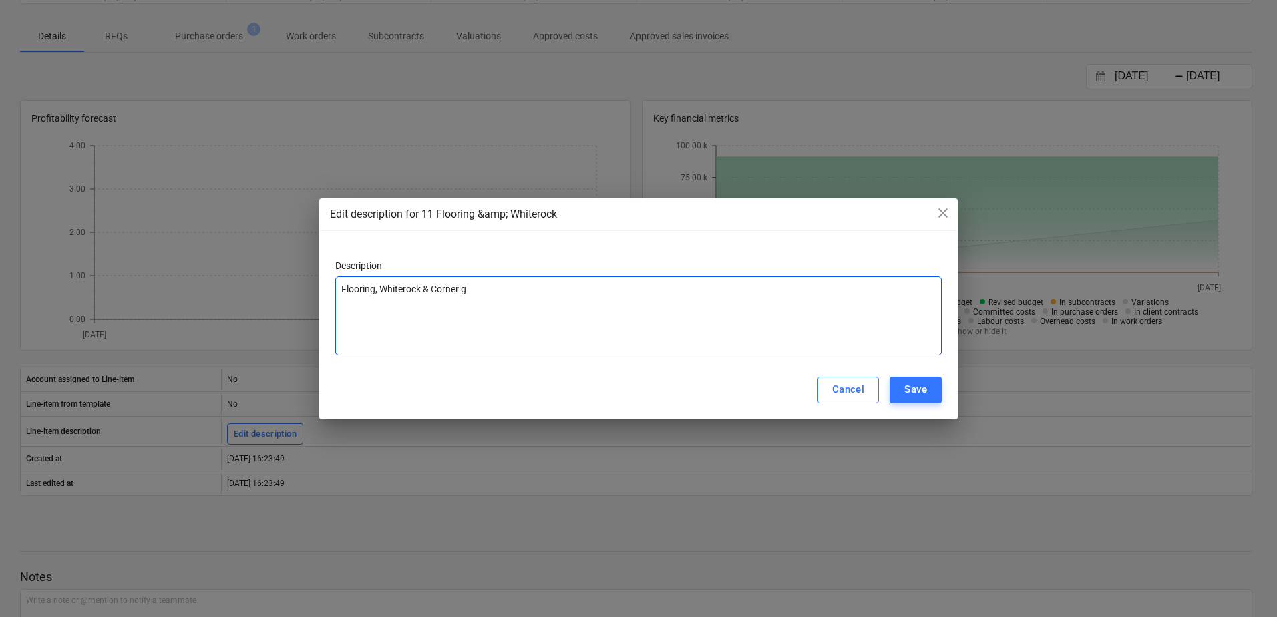
type textarea "Flooring, Whiterock & Corner"
type textarea "x"
type textarea "Flooring, Whiterock & Corner G"
type textarea "x"
type textarea "Flooring, Whiterock & Corner Gu"
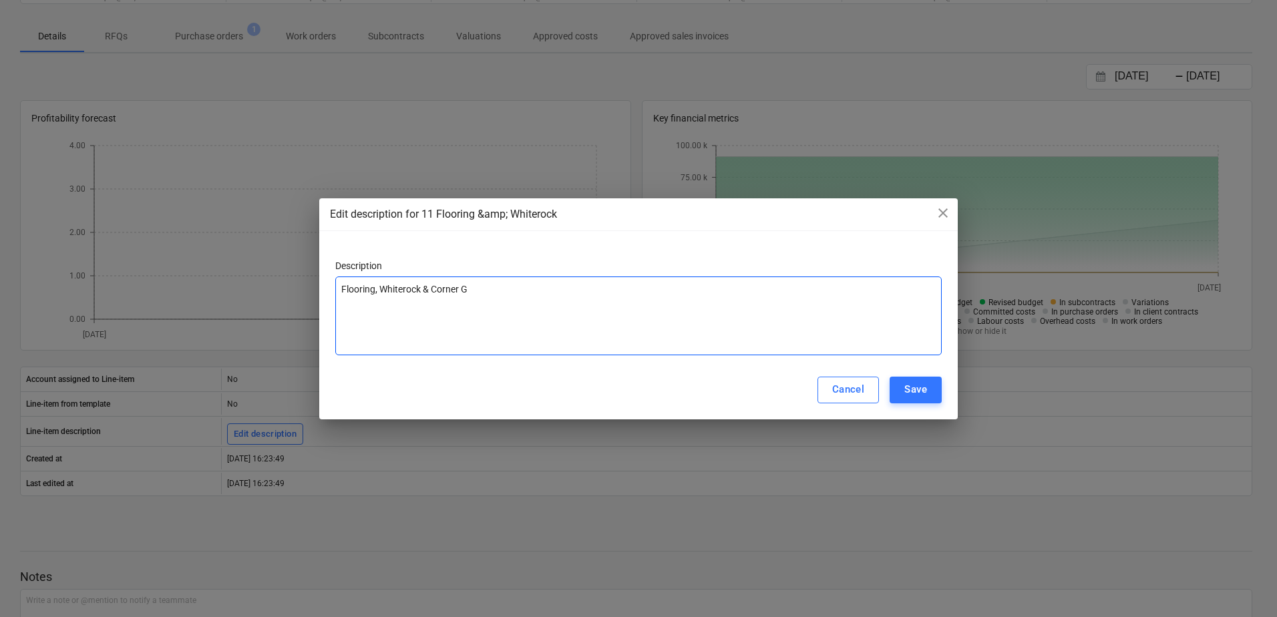
type textarea "x"
type textarea "Flooring, Whiterock & Corner Gua"
type textarea "x"
type textarea "Flooring, Whiterock & Corner Guar"
type textarea "x"
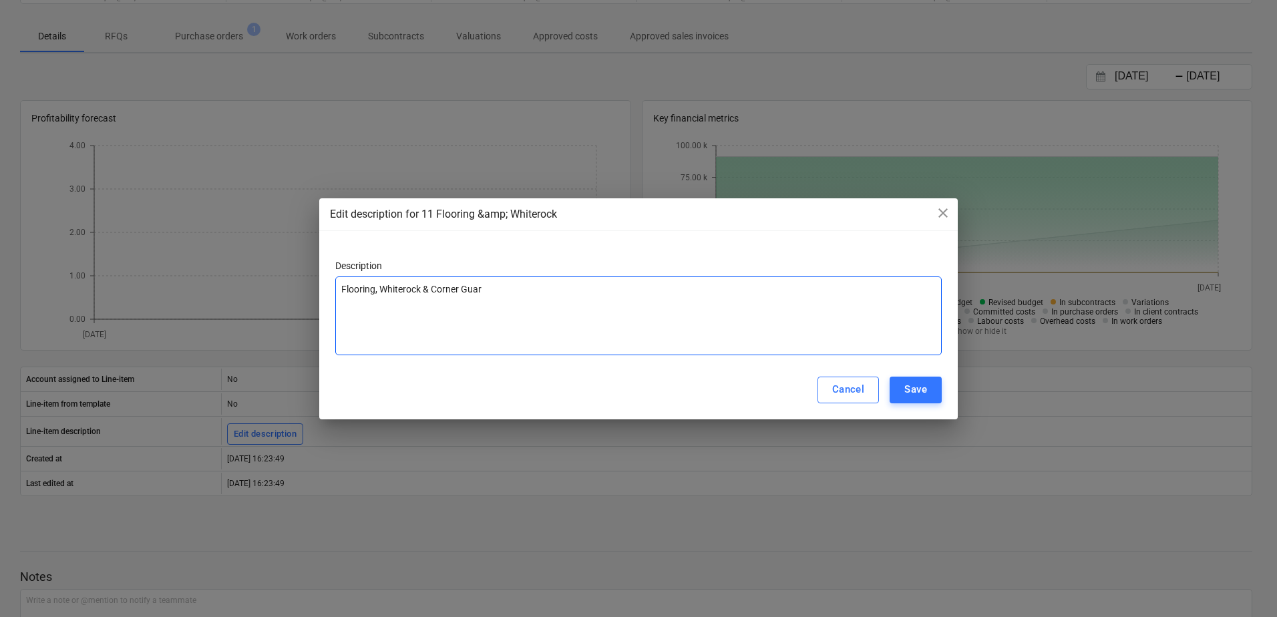
type textarea "Flooring, Whiterock & Corner Guard"
type textarea "x"
type textarea "Flooring, Whiterock & Corner Guards"
type textarea "x"
type textarea "Flooring, Whiterock & Corner Guards"
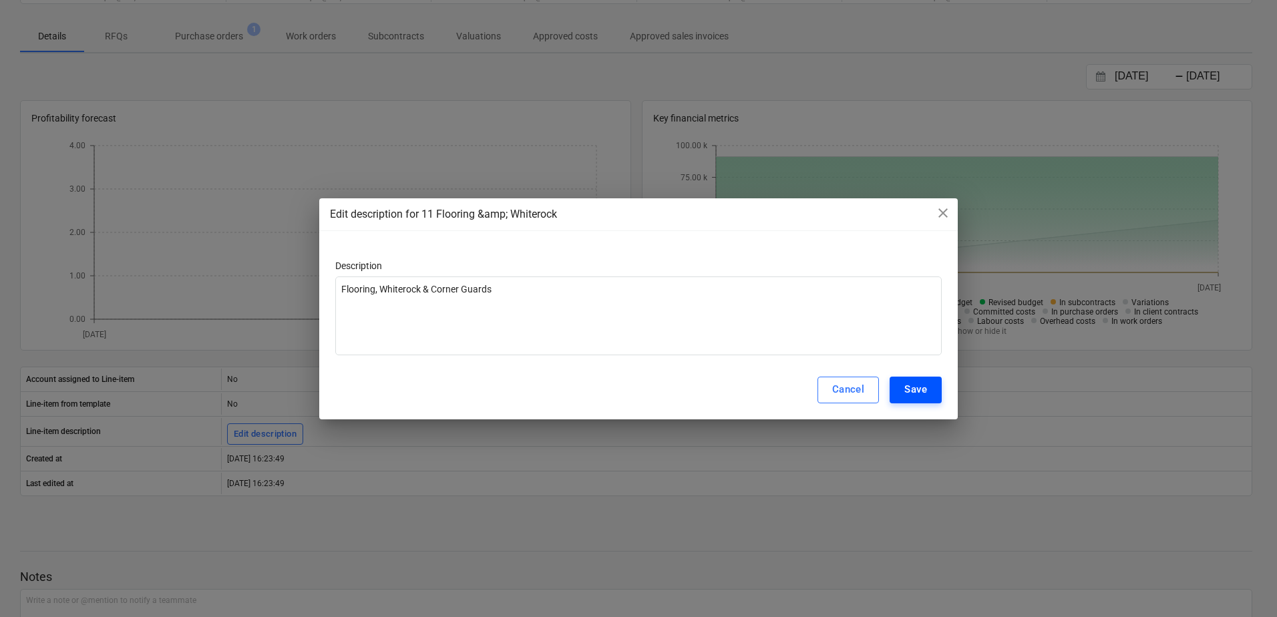
click at [899, 392] on button "Save" at bounding box center [916, 390] width 52 height 27
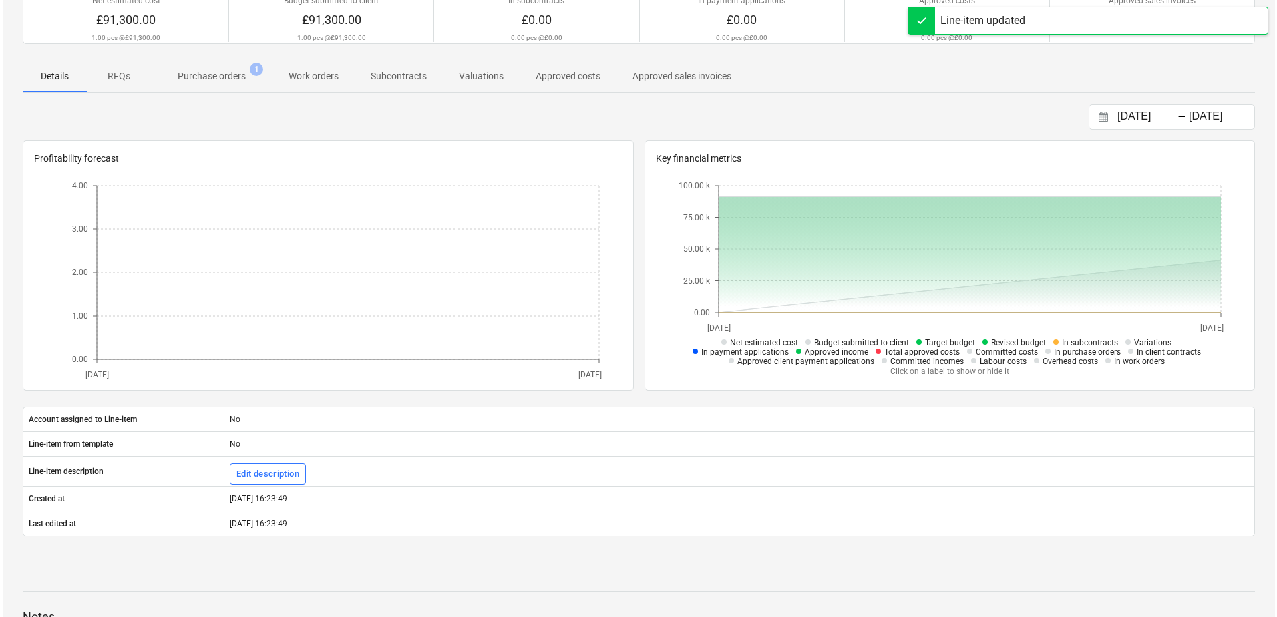
scroll to position [0, 0]
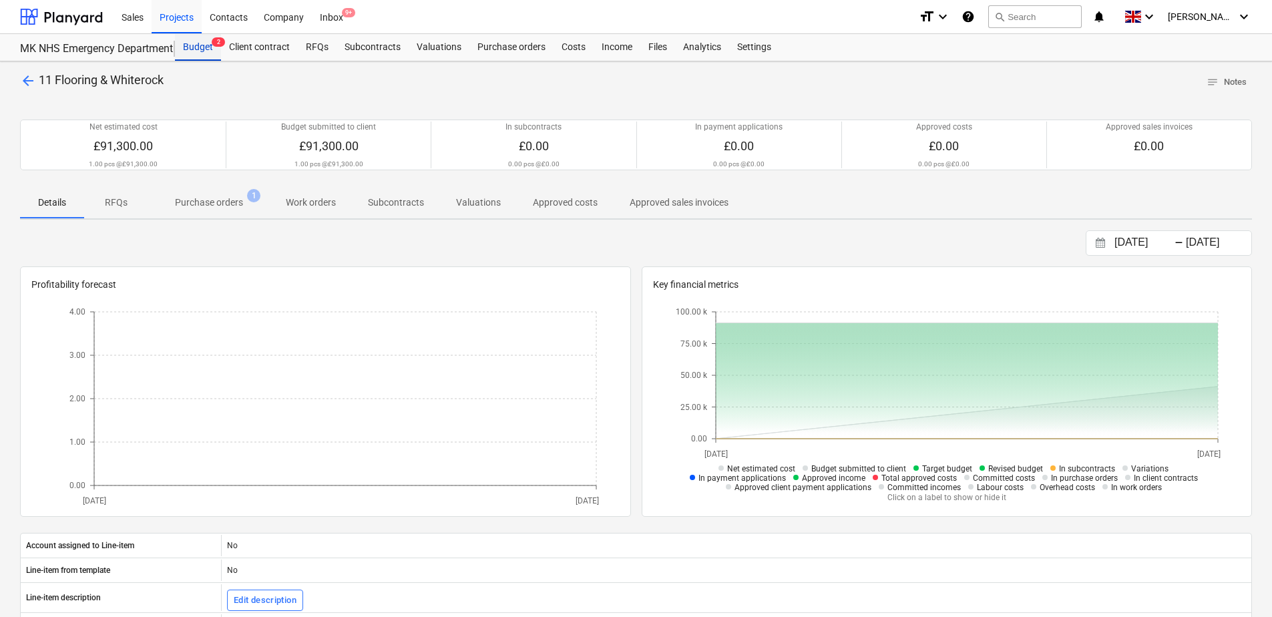
click at [188, 49] on div "Budget 2" at bounding box center [198, 47] width 46 height 27
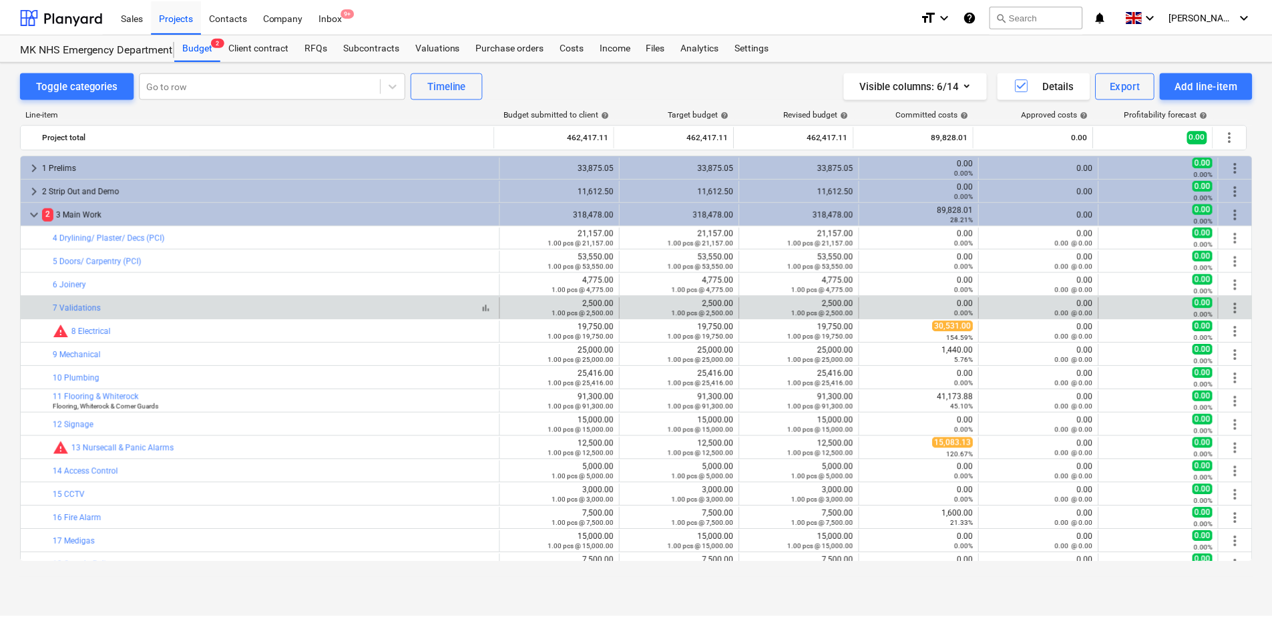
scroll to position [134, 0]
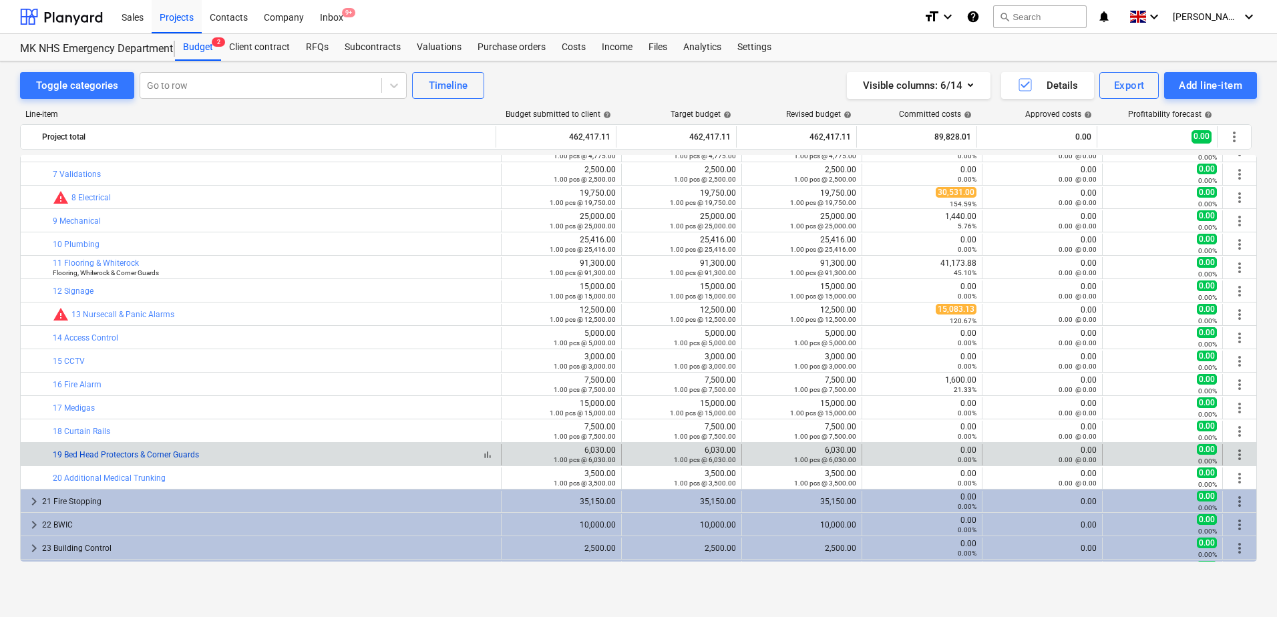
click at [131, 454] on link "19 Bed Head Protectors & Corner Guards" at bounding box center [126, 454] width 146 height 9
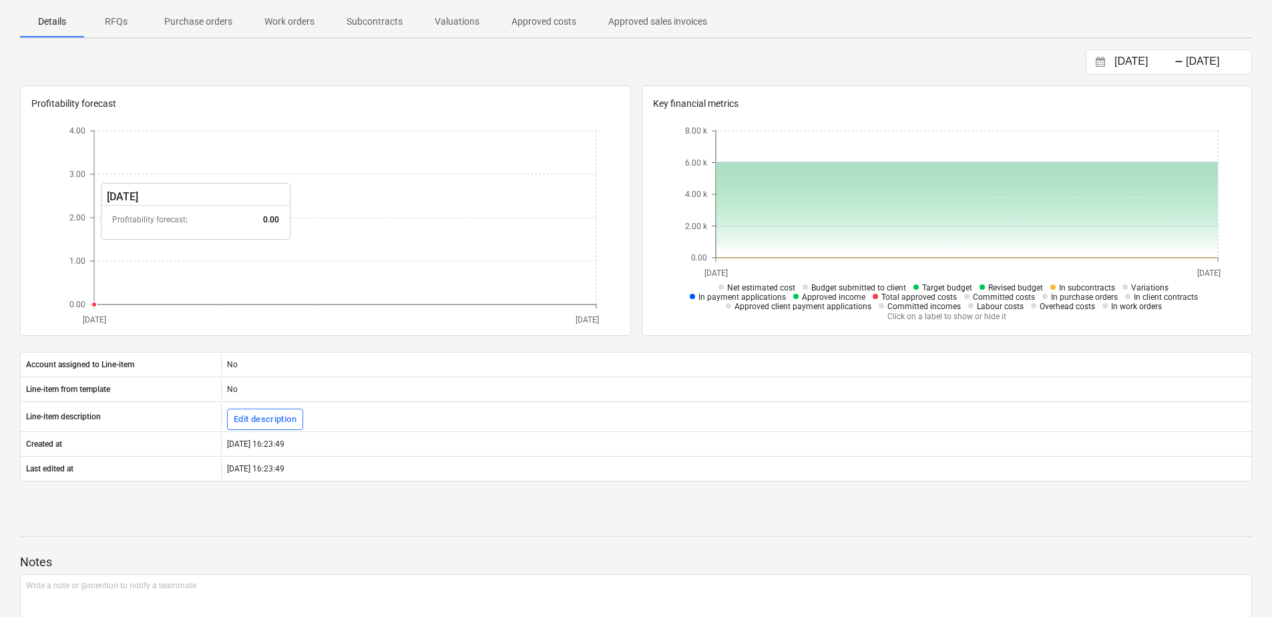
scroll to position [200, 0]
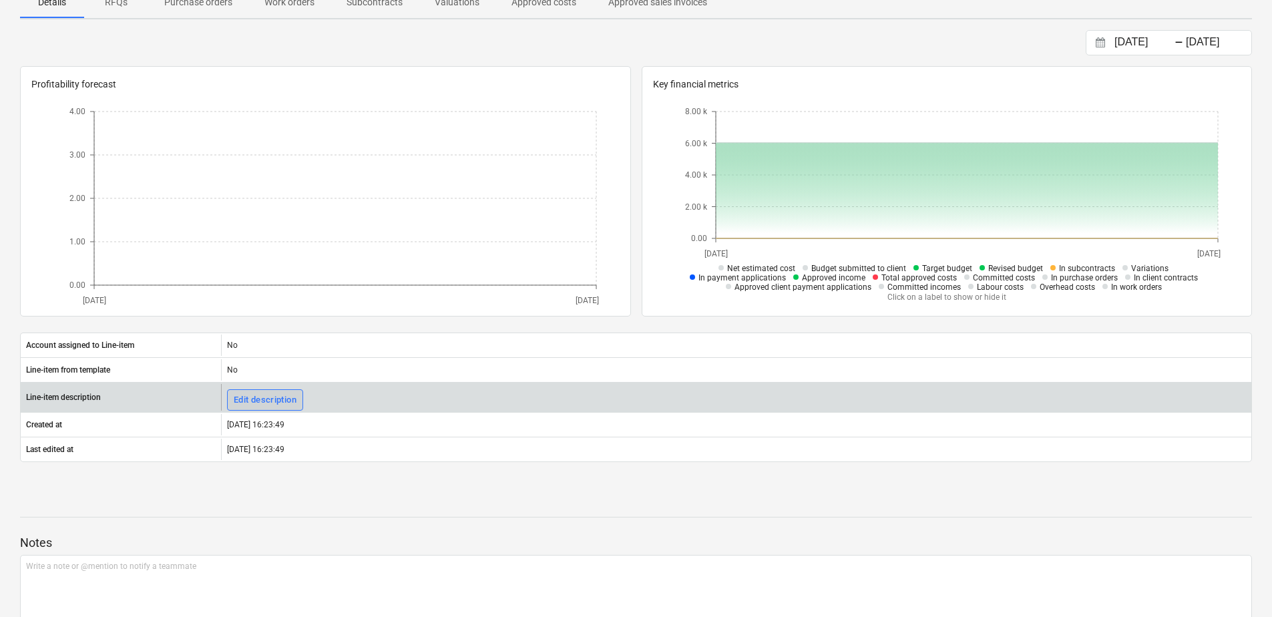
click at [252, 402] on div "Edit description" at bounding box center [265, 400] width 63 height 15
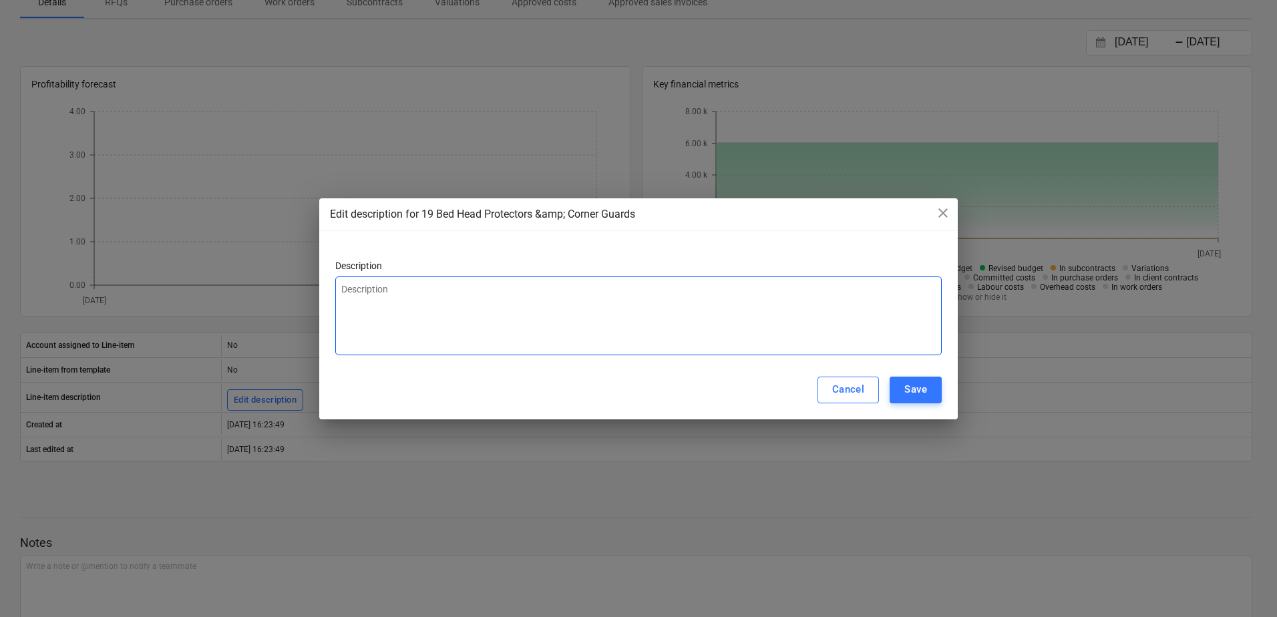
click at [369, 285] on textarea at bounding box center [638, 315] width 606 height 79
type textarea "x"
type textarea "J"
type textarea "x"
type textarea "Ju"
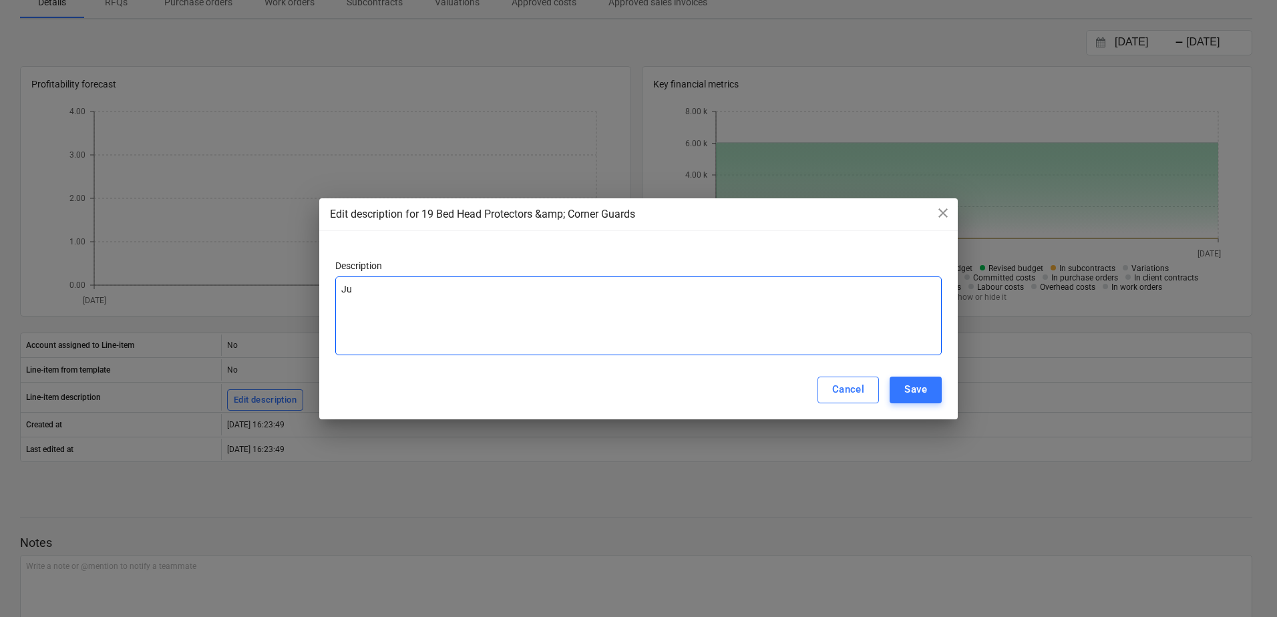
type textarea "x"
type textarea "Jus"
type textarea "x"
type textarea "Just"
type textarea "x"
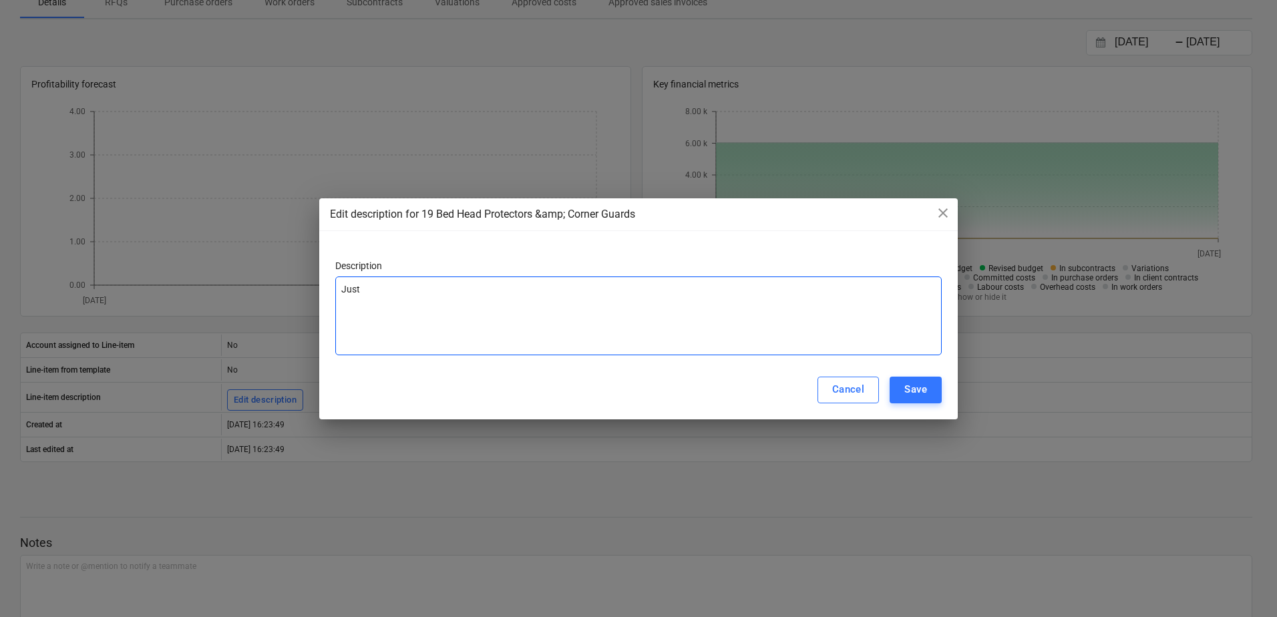
type textarea "Just"
type textarea "x"
type textarea "Just B"
type textarea "x"
type textarea "Just Bw"
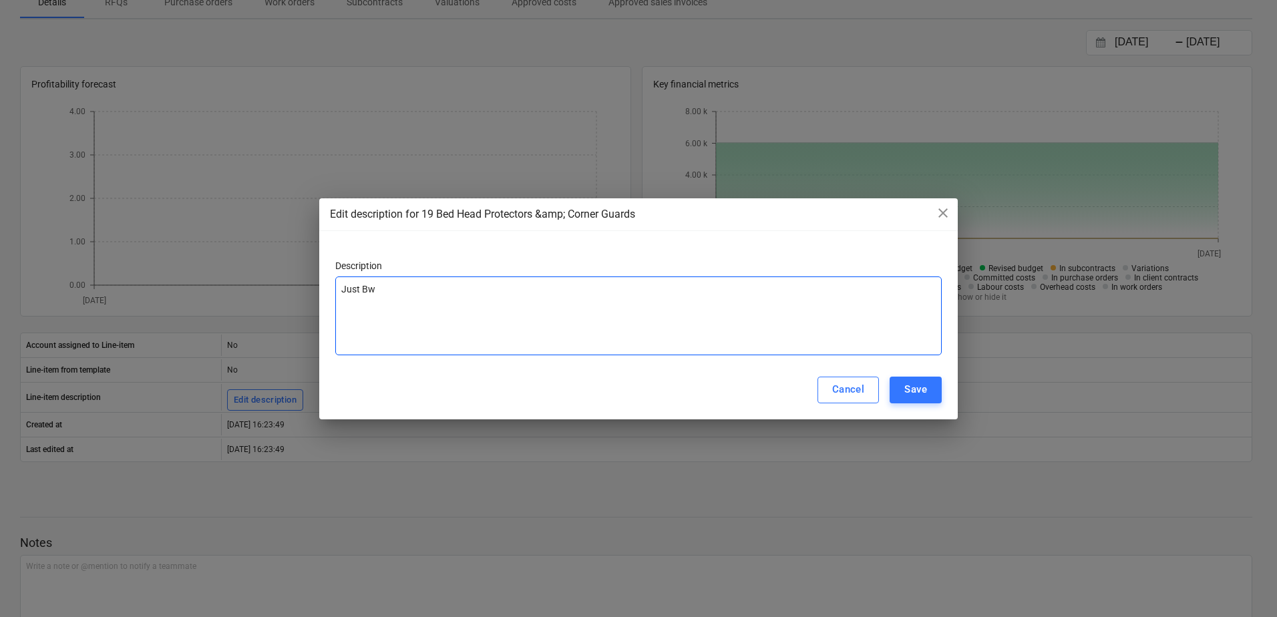
type textarea "x"
type textarea "Just Bws"
type textarea "x"
type textarea "Just Bw"
type textarea "x"
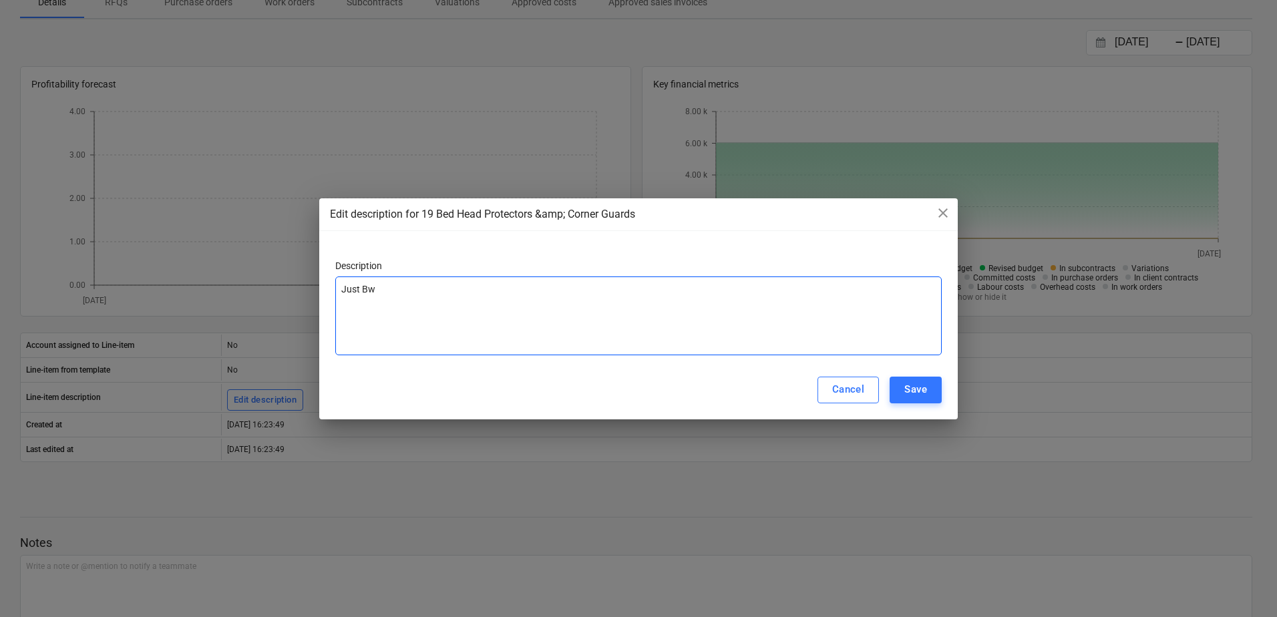
type textarea "Just B"
type textarea "x"
type textarea "Just Be"
type textarea "x"
type textarea "Just Bed"
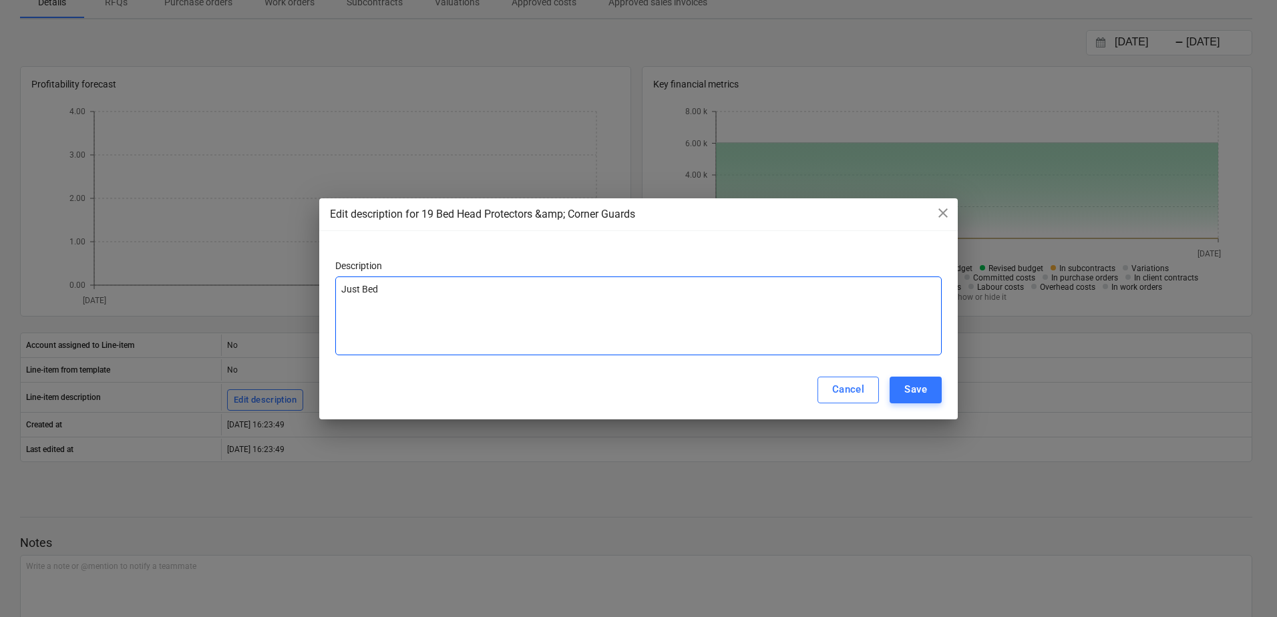
type textarea "x"
type textarea "Just Bed"
type textarea "x"
type textarea "Just Bed H"
type textarea "x"
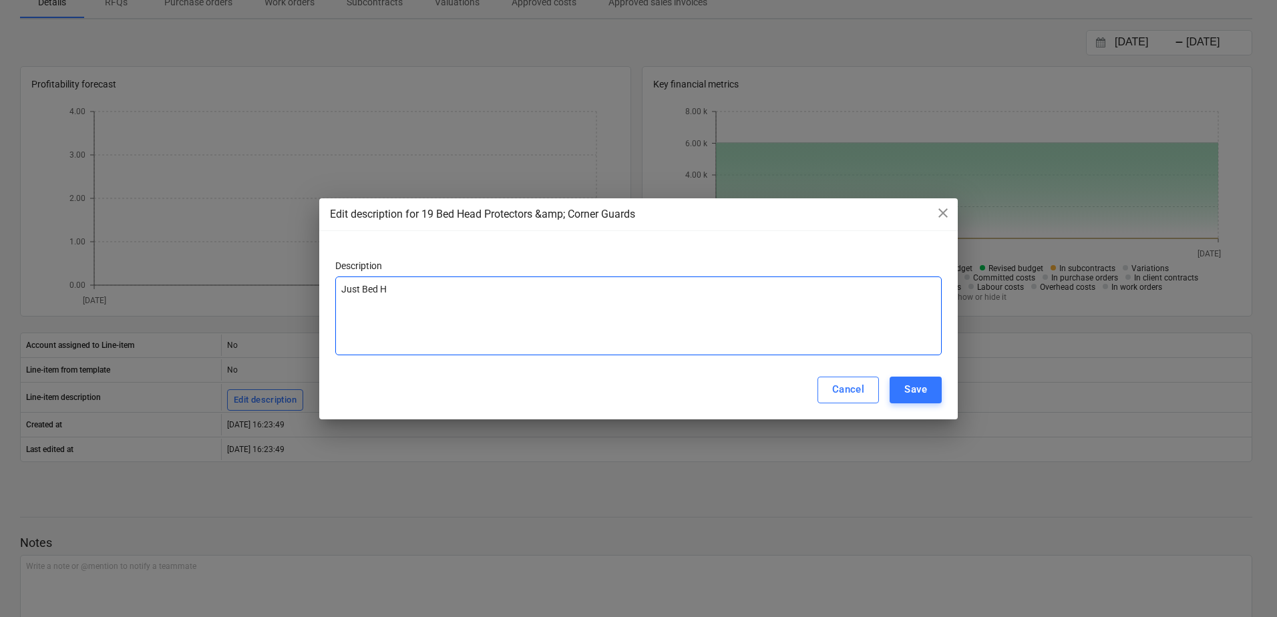
type textarea "Just Bed He"
type textarea "x"
type textarea "Just Bed Hea"
type textarea "x"
type textarea "Just Bed Head"
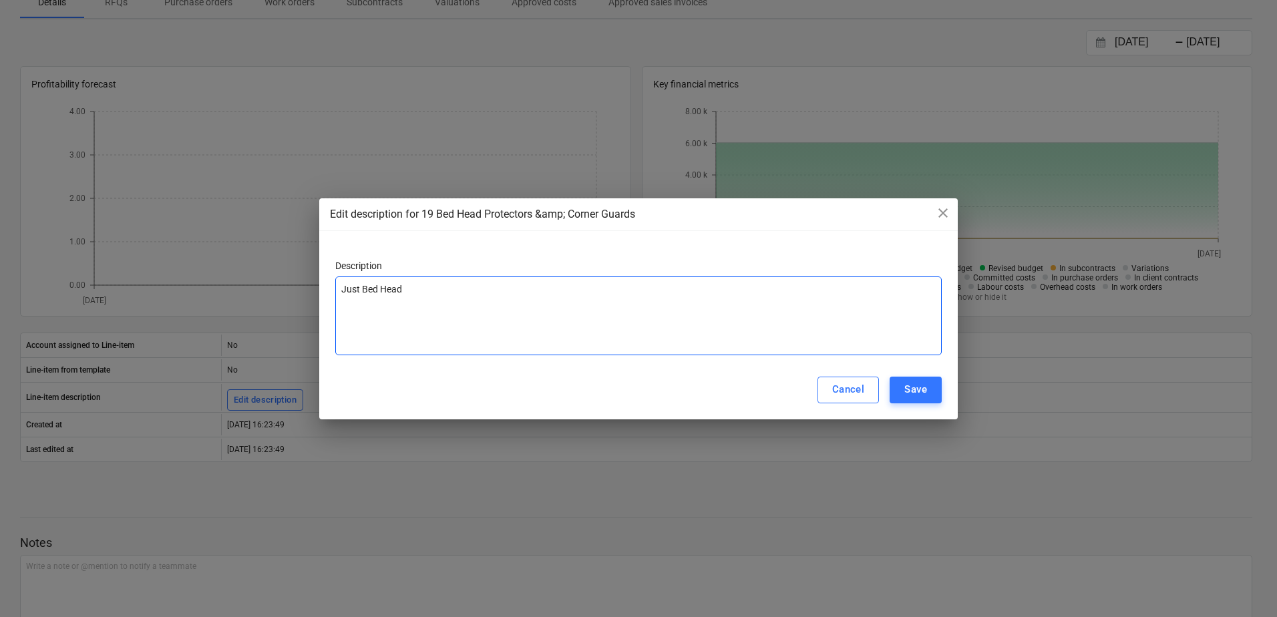
type textarea "x"
type textarea "Just Bed Head"
type textarea "x"
type textarea "Just Bed Head P"
type textarea "x"
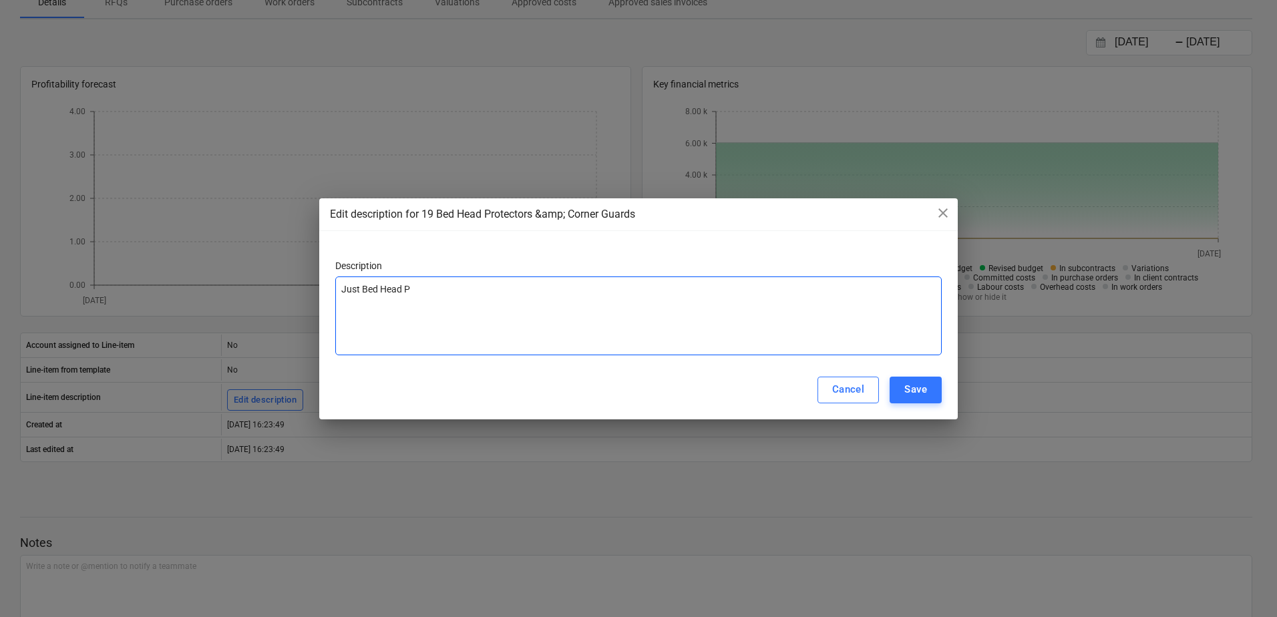
type textarea "Just Bed Head Pr"
type textarea "x"
type textarea "Just Bed Head Pro"
type textarea "x"
type textarea "Just Bed Head Prot"
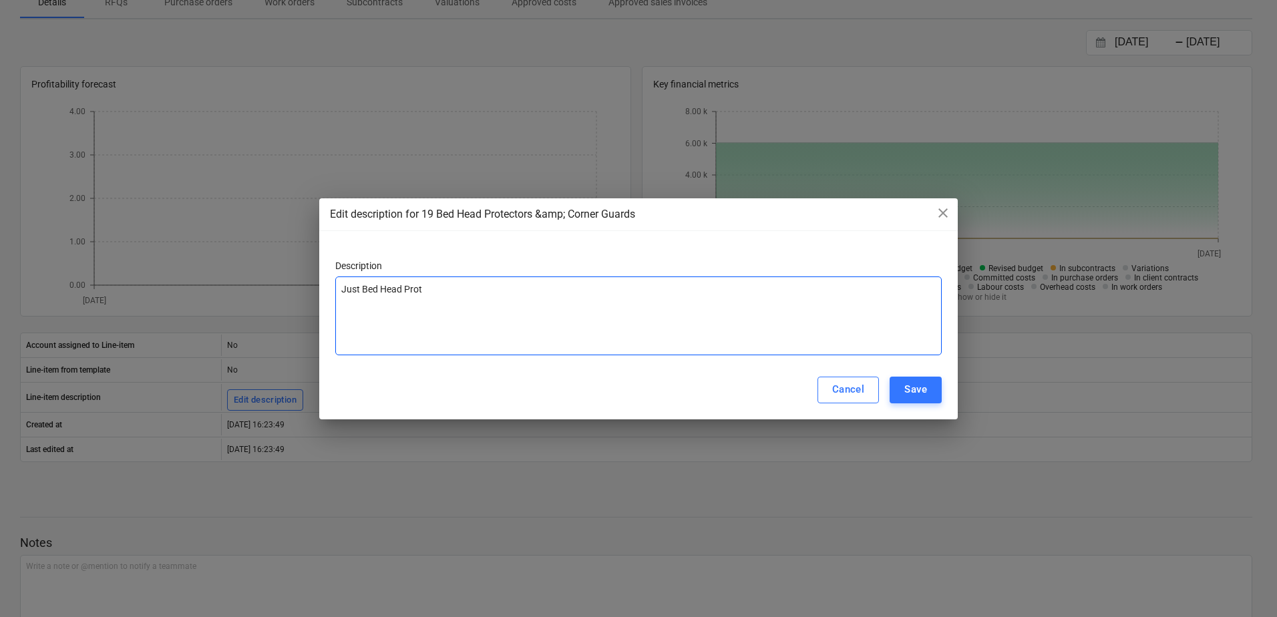
type textarea "x"
type textarea "Just Bed Head Prote"
type textarea "x"
type textarea "Just Bed Head Protec"
type textarea "x"
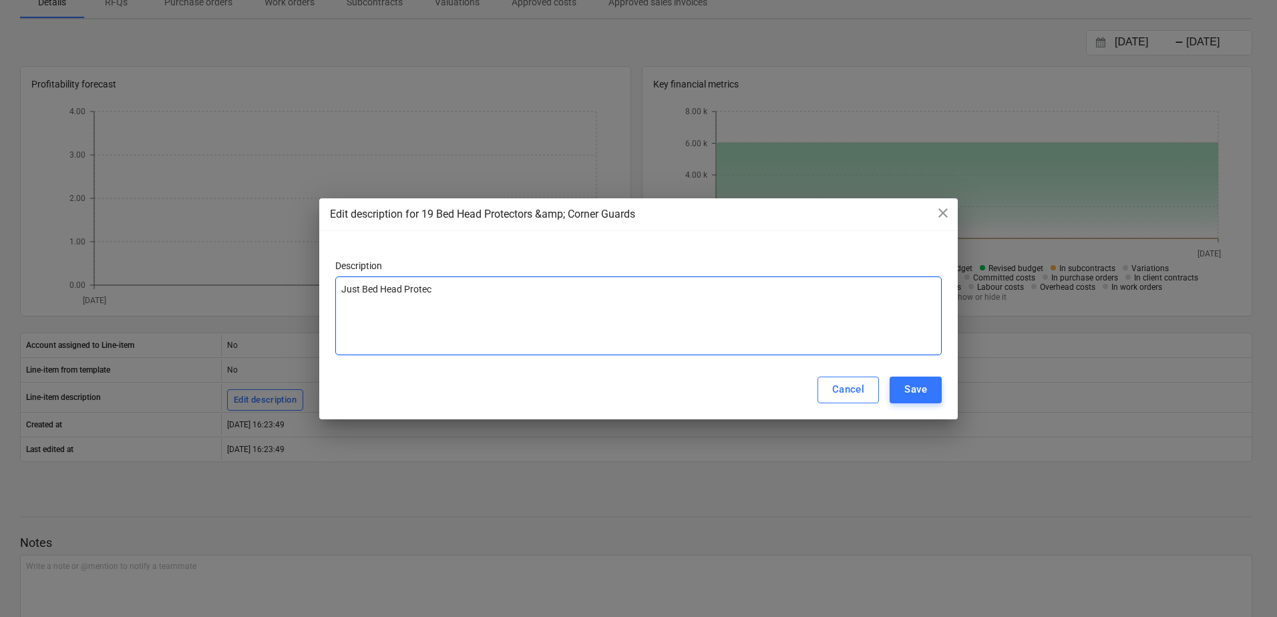
type textarea "Just Bed Head Protect"
type textarea "x"
type textarea "Just Bed Head Protecto"
type textarea "x"
type textarea "Just Bed Head Protector"
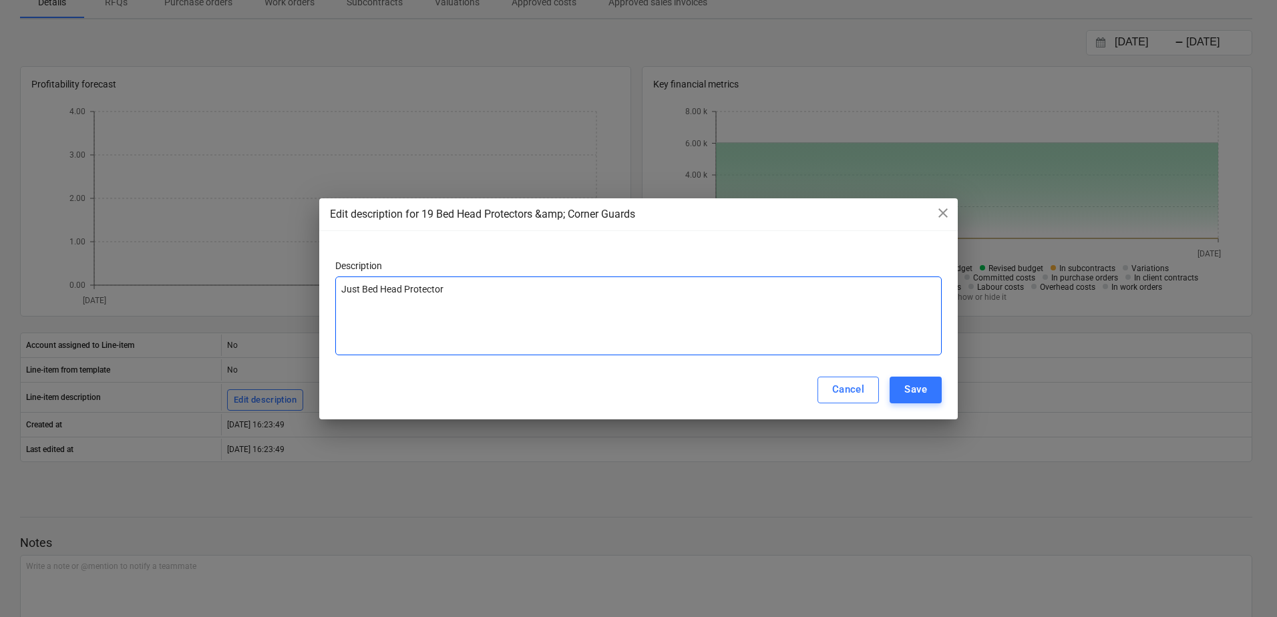
type textarea "x"
type textarea "Just Bed Head Protectors"
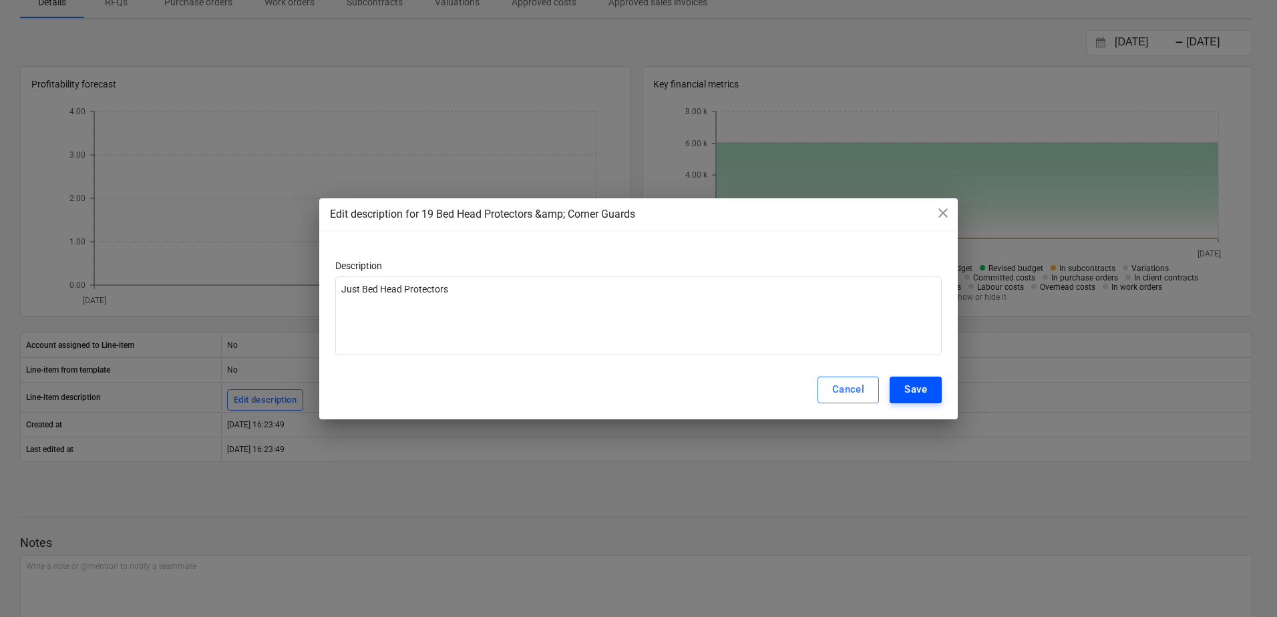
click at [896, 382] on button "Save" at bounding box center [916, 390] width 52 height 27
type textarea "x"
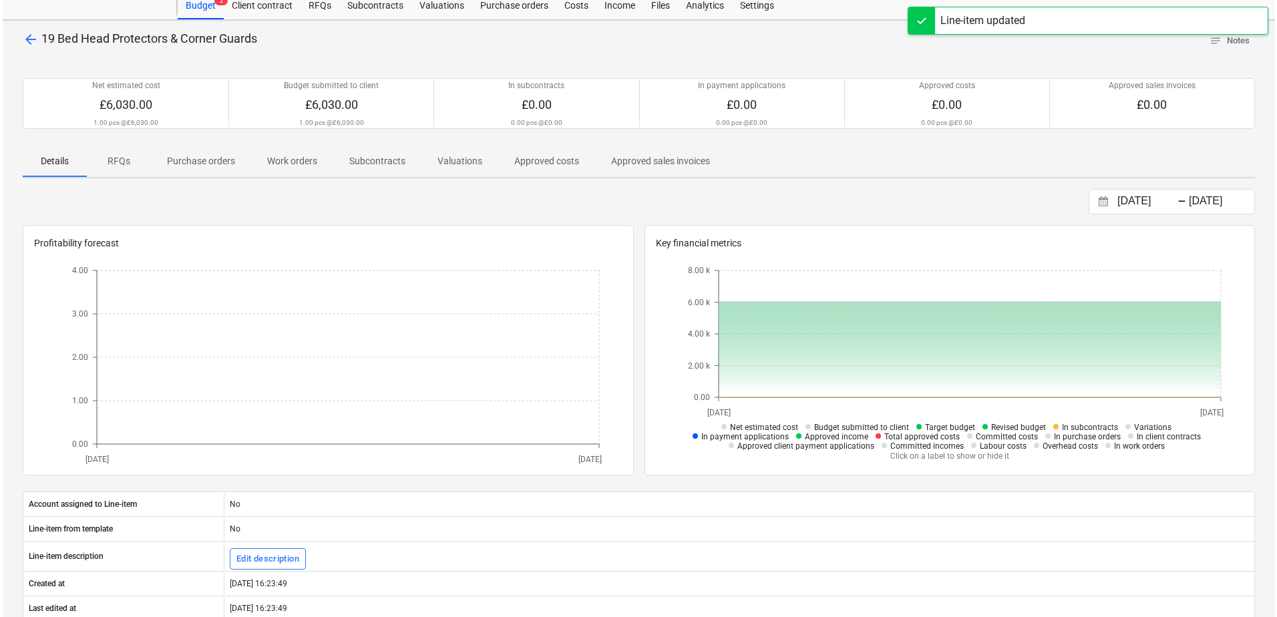
scroll to position [0, 0]
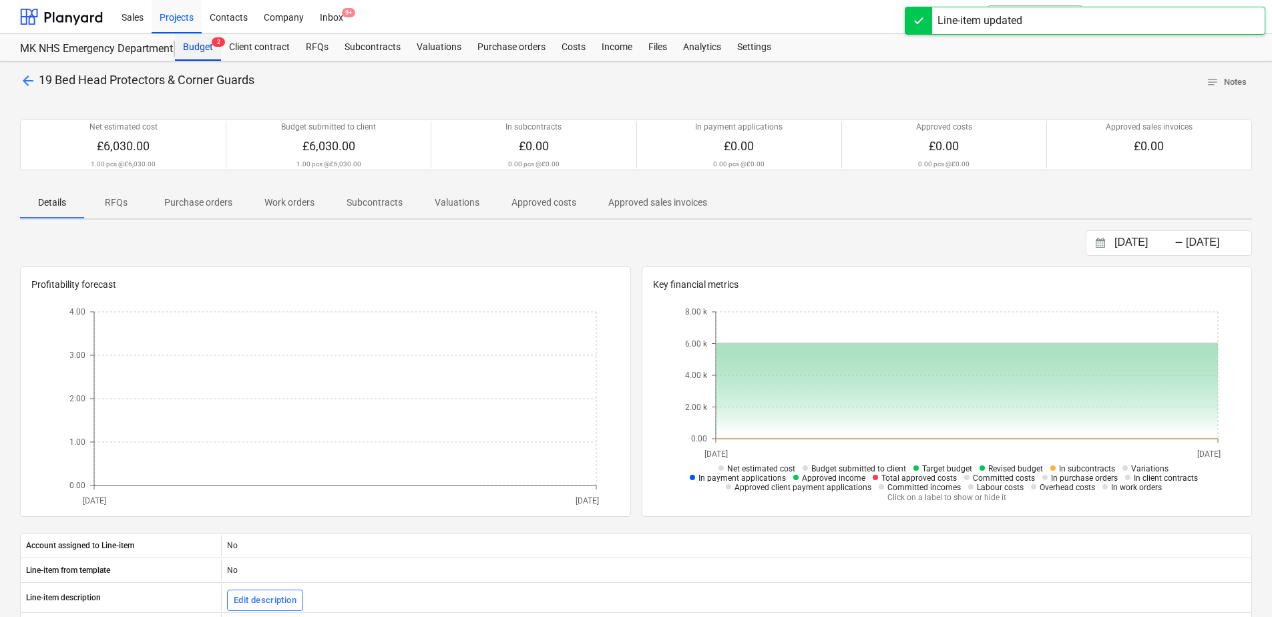
click at [196, 48] on div "Budget 2" at bounding box center [198, 47] width 46 height 27
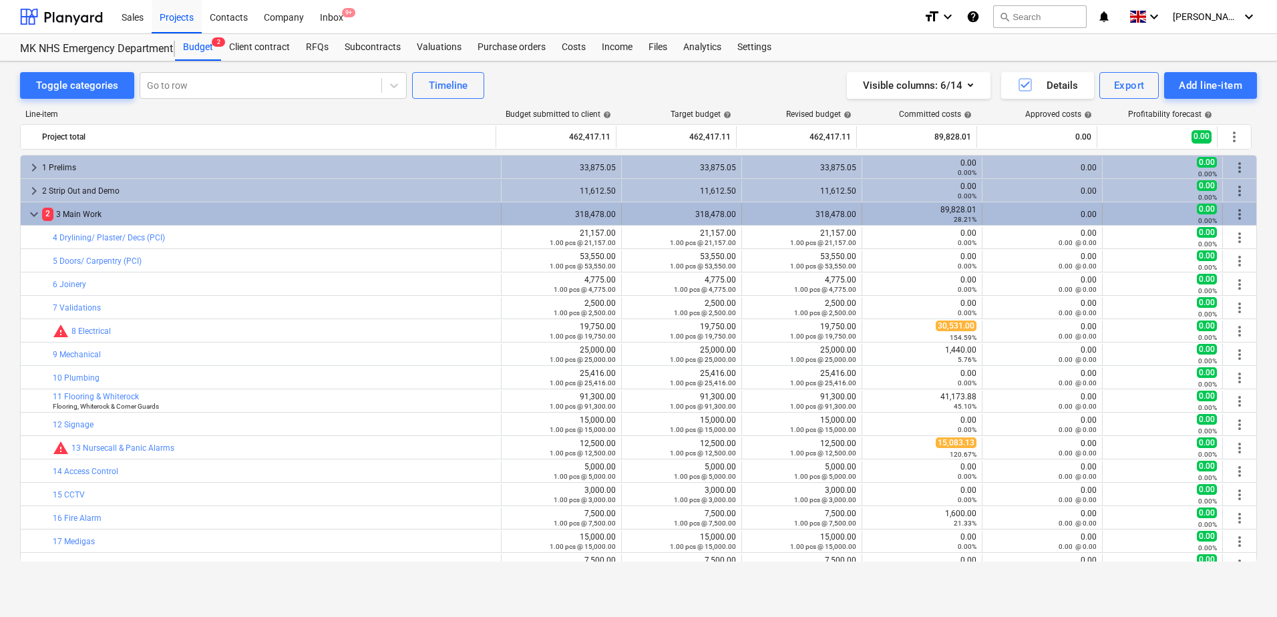
click at [31, 213] on span "keyboard_arrow_down" at bounding box center [34, 214] width 16 height 16
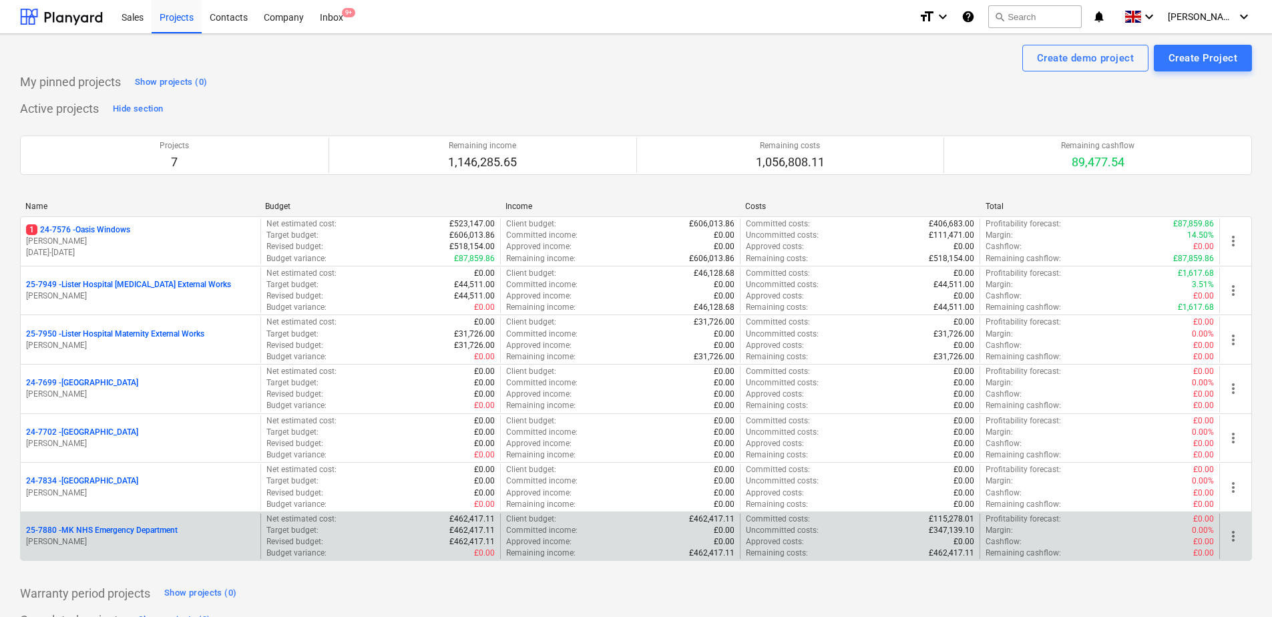
click at [128, 525] on p "25-7880 - MK NHS Emergency Department" at bounding box center [102, 530] width 152 height 11
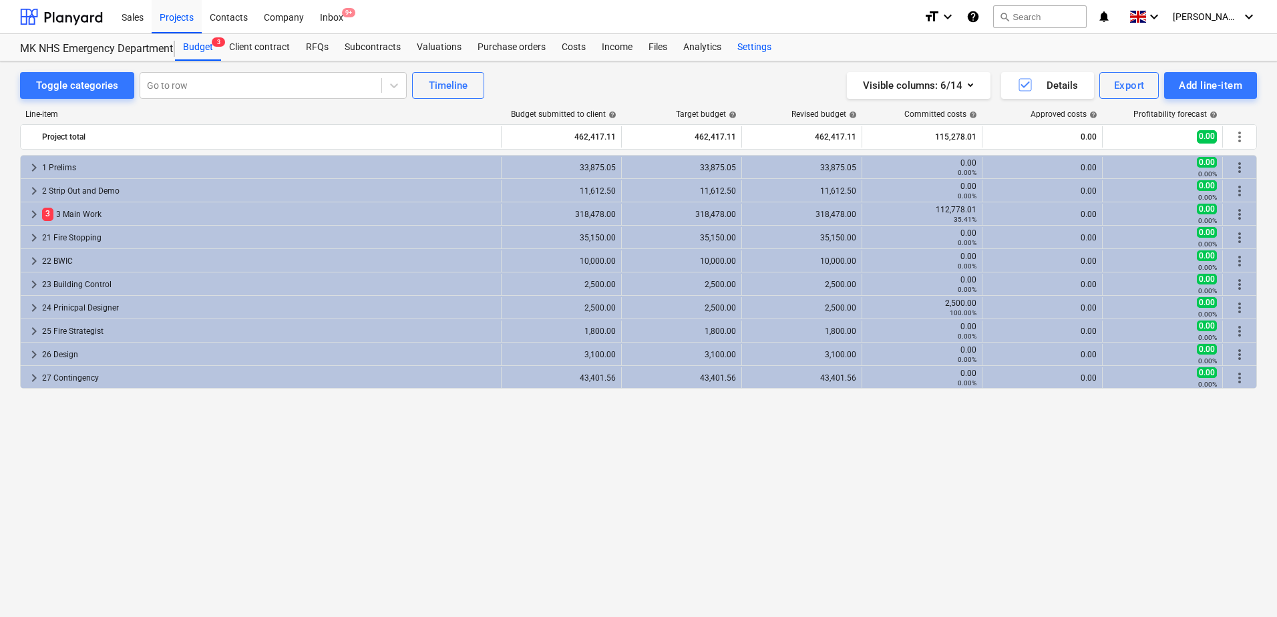
click at [749, 47] on div "Settings" at bounding box center [754, 47] width 50 height 27
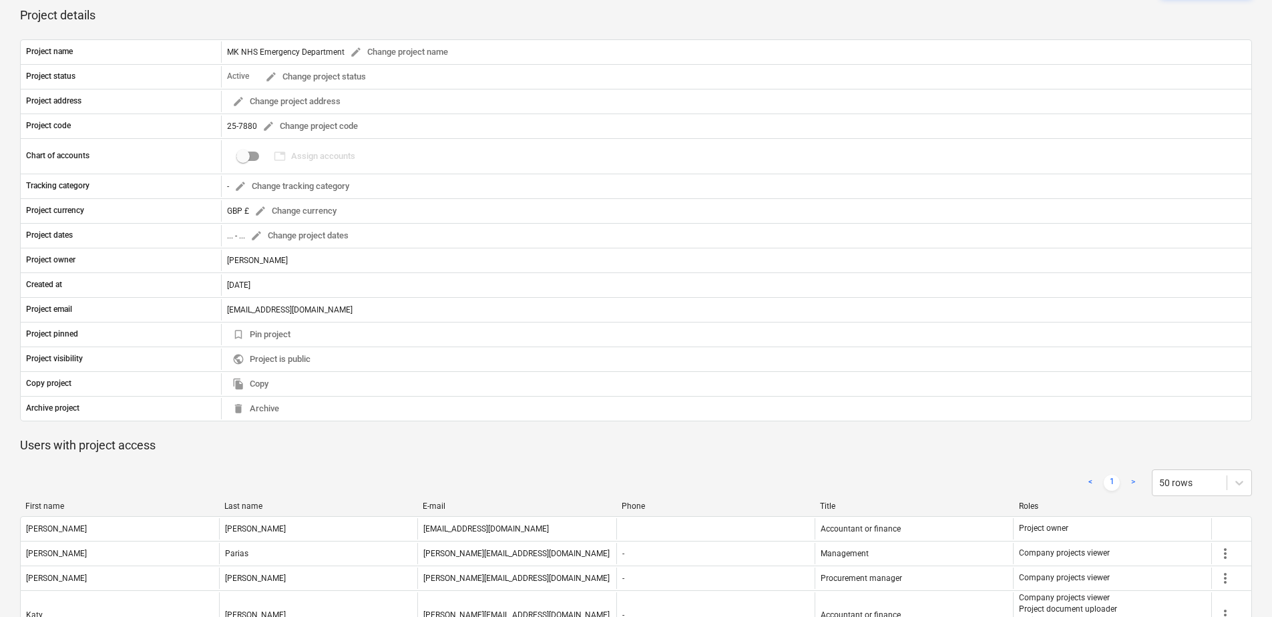
scroll to position [190, 0]
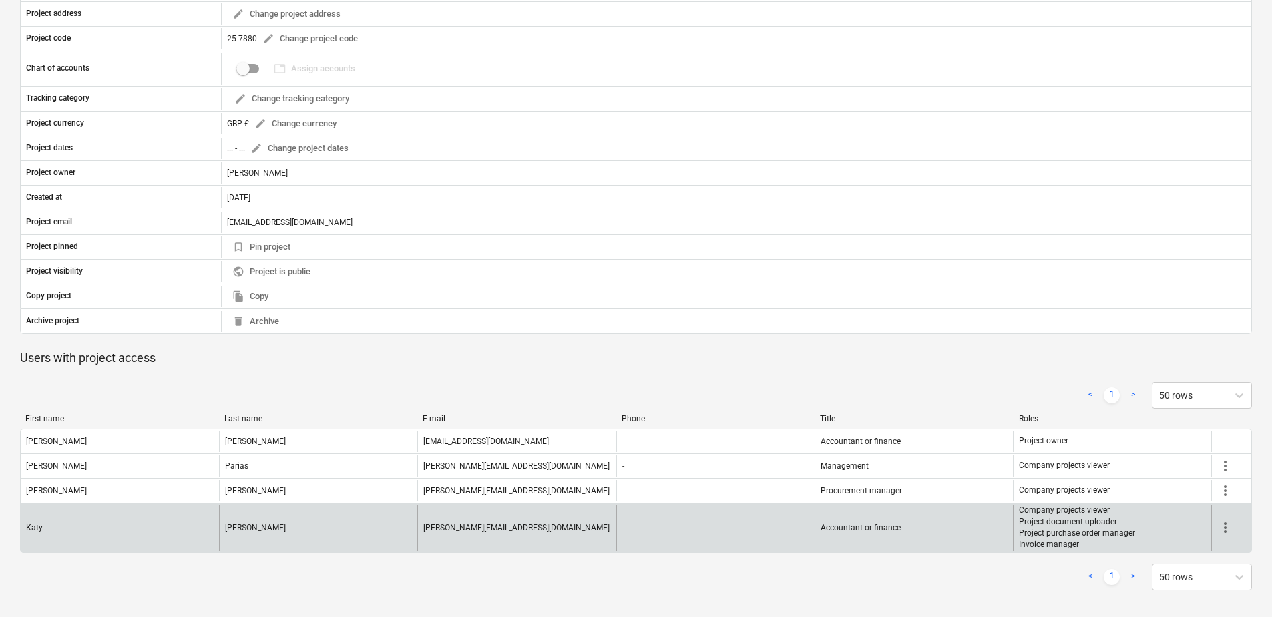
click at [1226, 529] on span "more_vert" at bounding box center [1226, 528] width 16 height 16
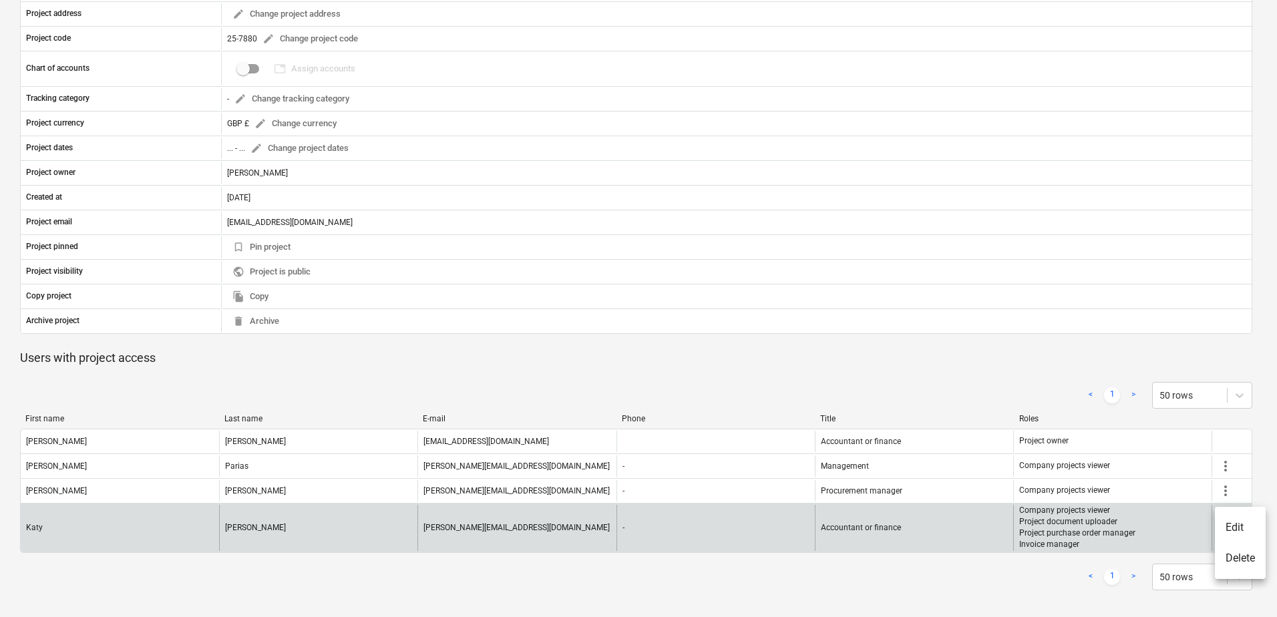
click at [1226, 529] on li "Edit" at bounding box center [1240, 527] width 51 height 31
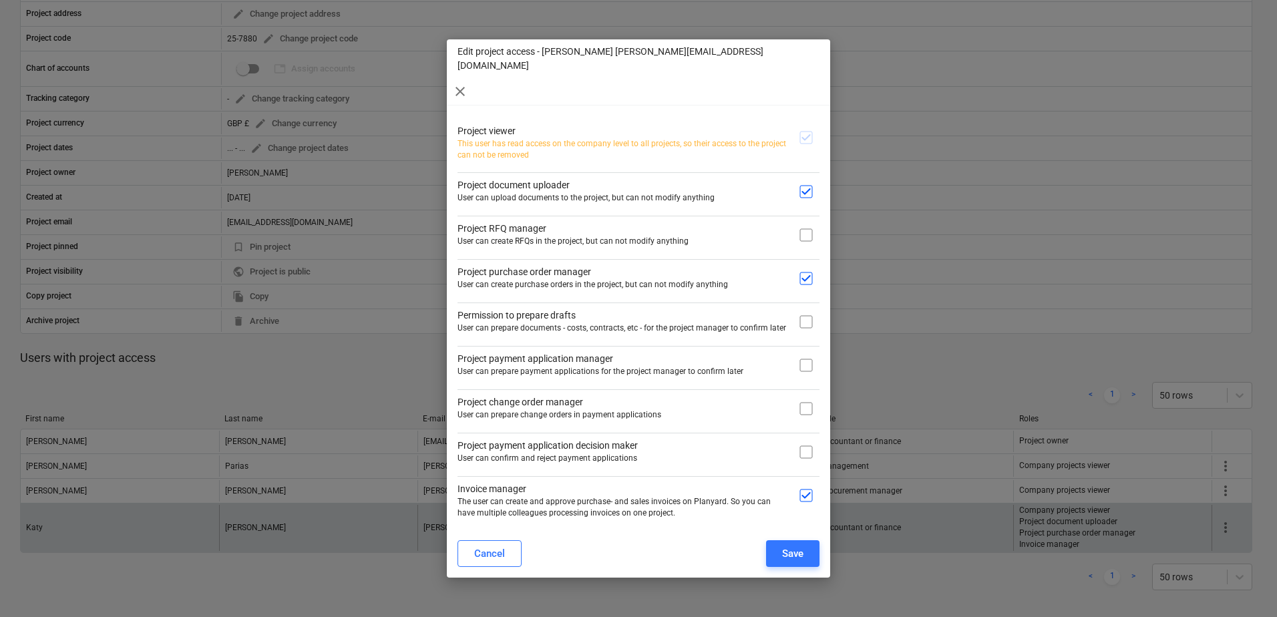
click at [805, 309] on input "checkbox" at bounding box center [806, 322] width 27 height 27
checkbox input "true"
click at [782, 545] on div "Save" at bounding box center [792, 553] width 21 height 17
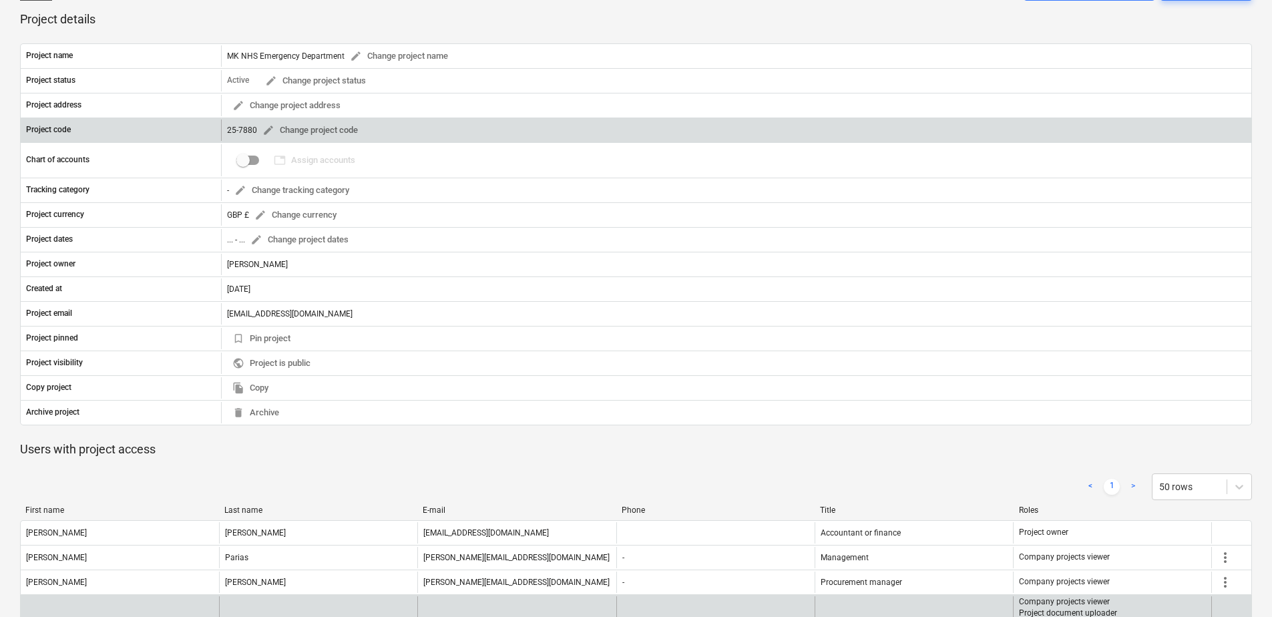
scroll to position [0, 0]
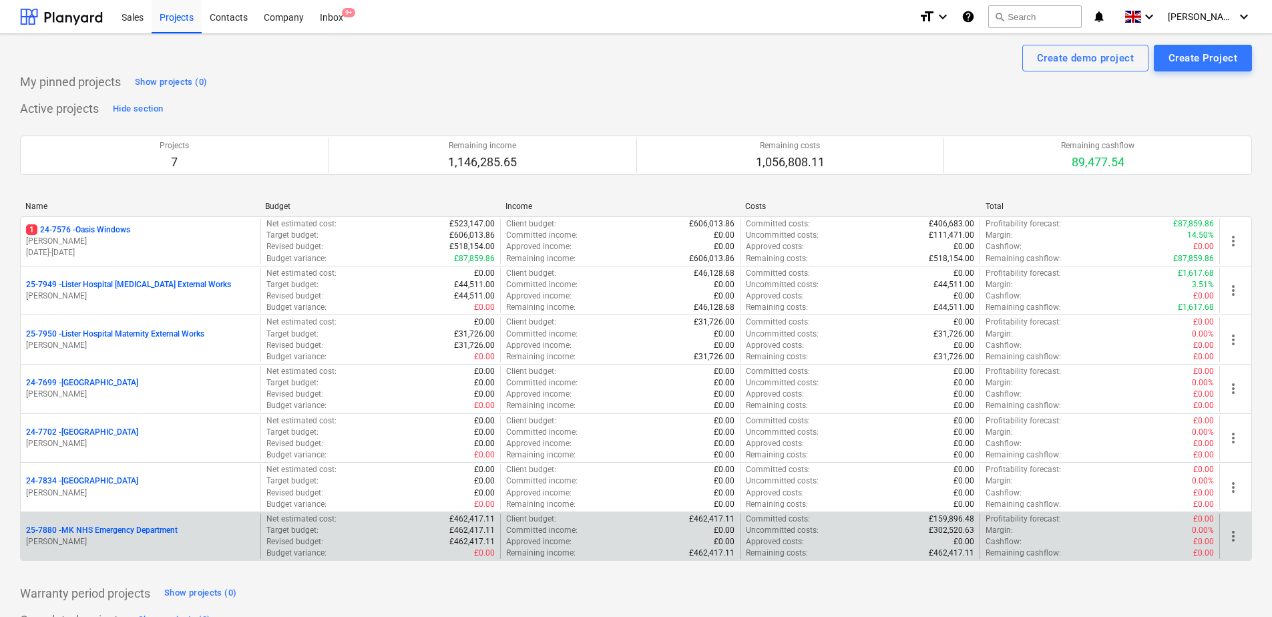
click at [114, 526] on p "25-7880 - MK NHS Emergency Department" at bounding box center [102, 530] width 152 height 11
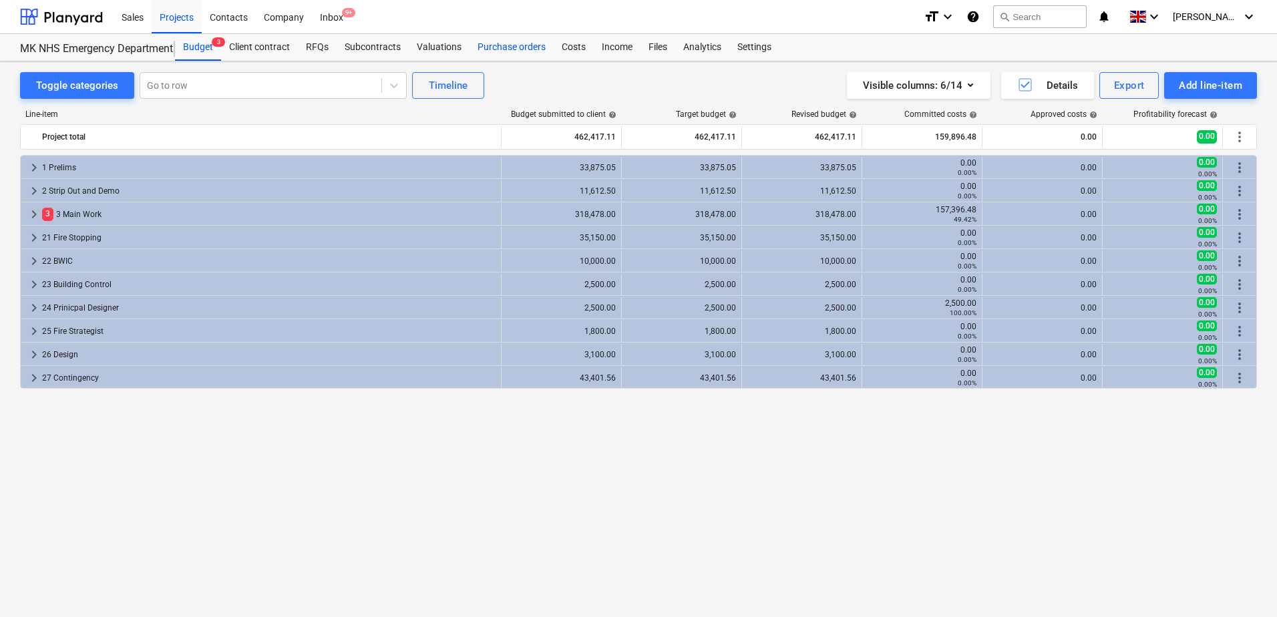
click at [490, 48] on div "Purchase orders" at bounding box center [512, 47] width 84 height 27
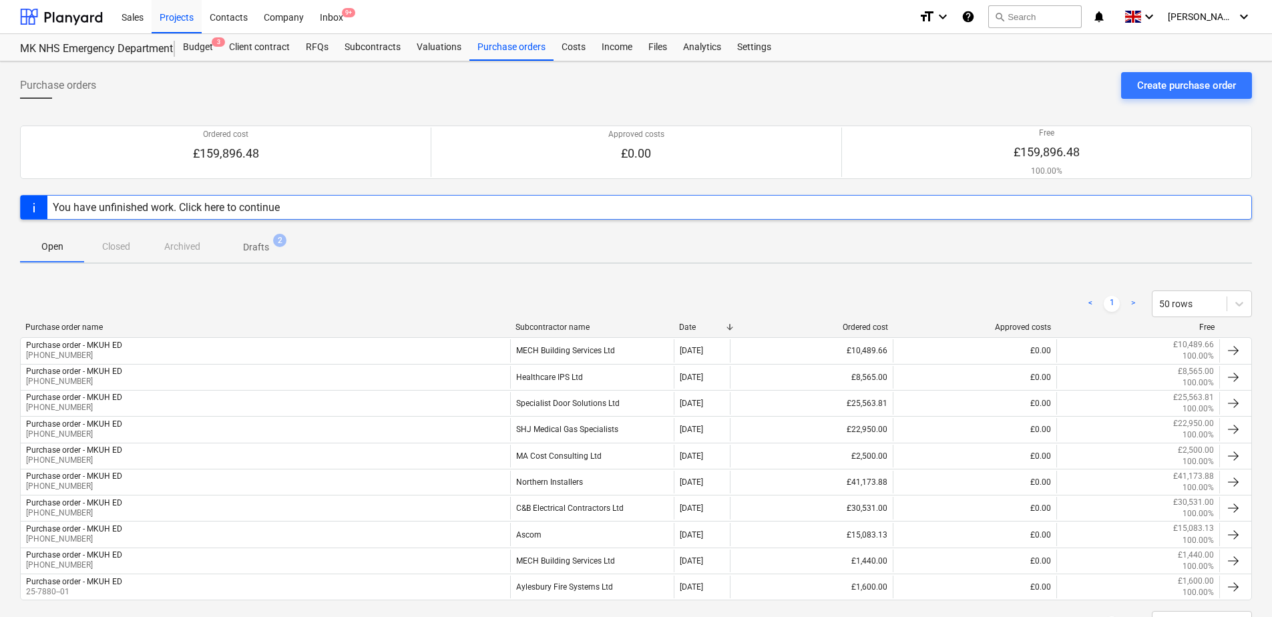
click at [254, 241] on p "Drafts" at bounding box center [256, 247] width 26 height 14
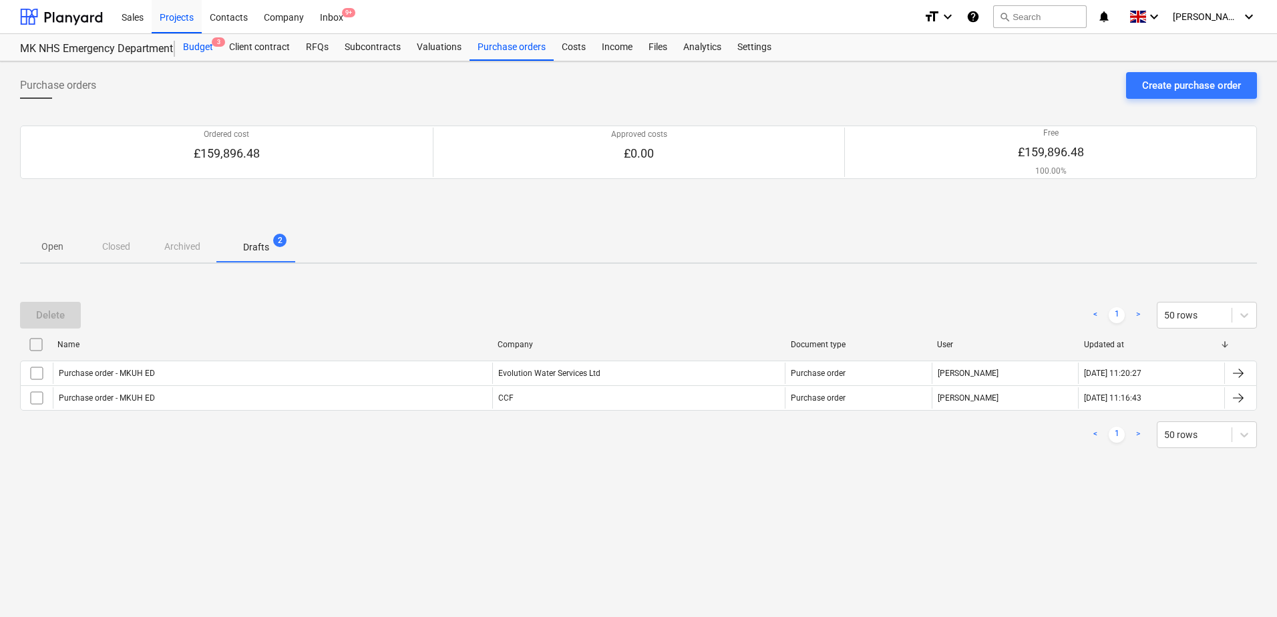
click at [191, 38] on div "Budget 3" at bounding box center [198, 47] width 46 height 27
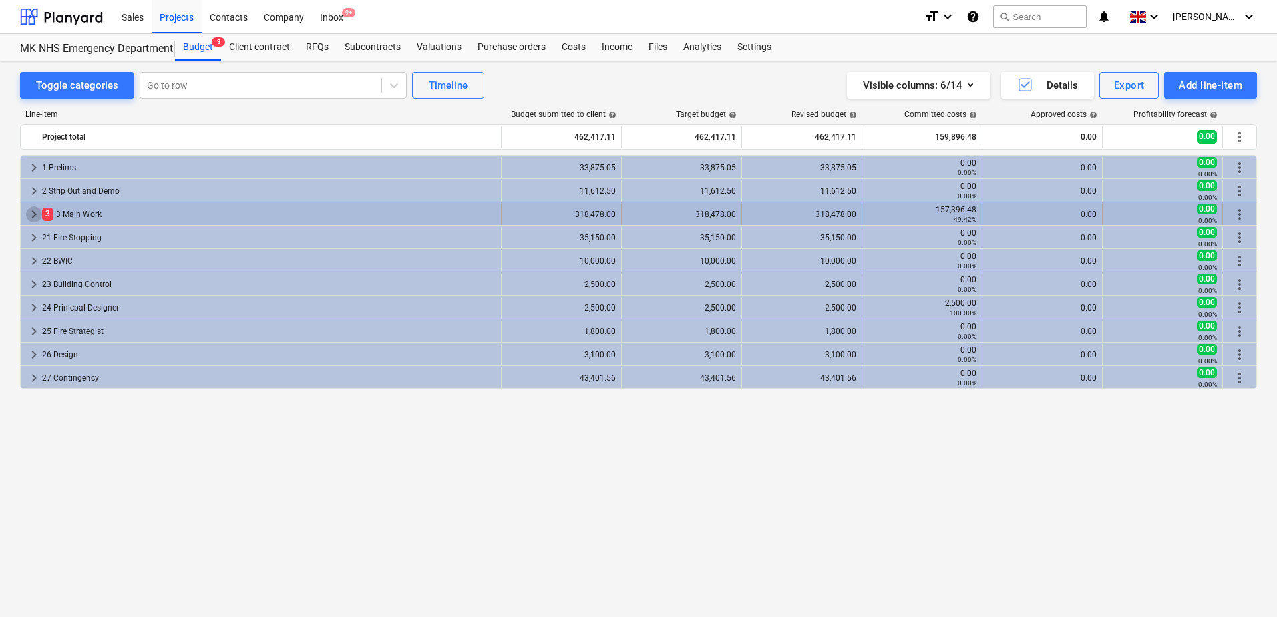
click at [31, 214] on span "keyboard_arrow_right" at bounding box center [34, 214] width 16 height 16
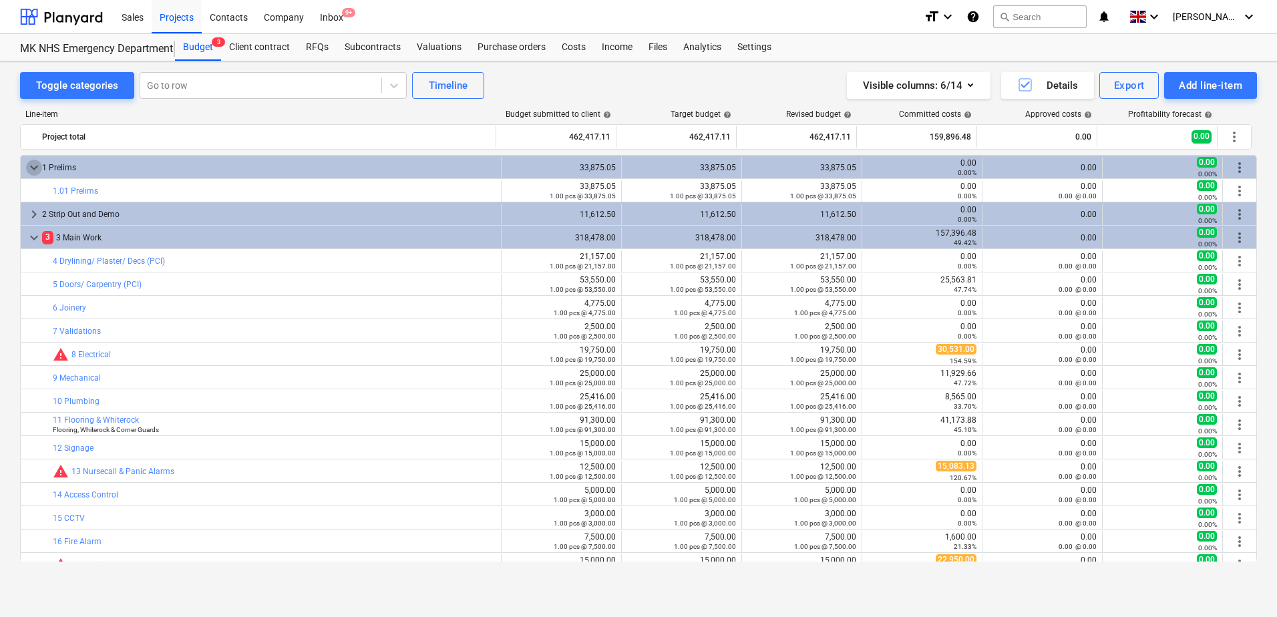
click at [33, 166] on span "keyboard_arrow_down" at bounding box center [34, 168] width 16 height 16
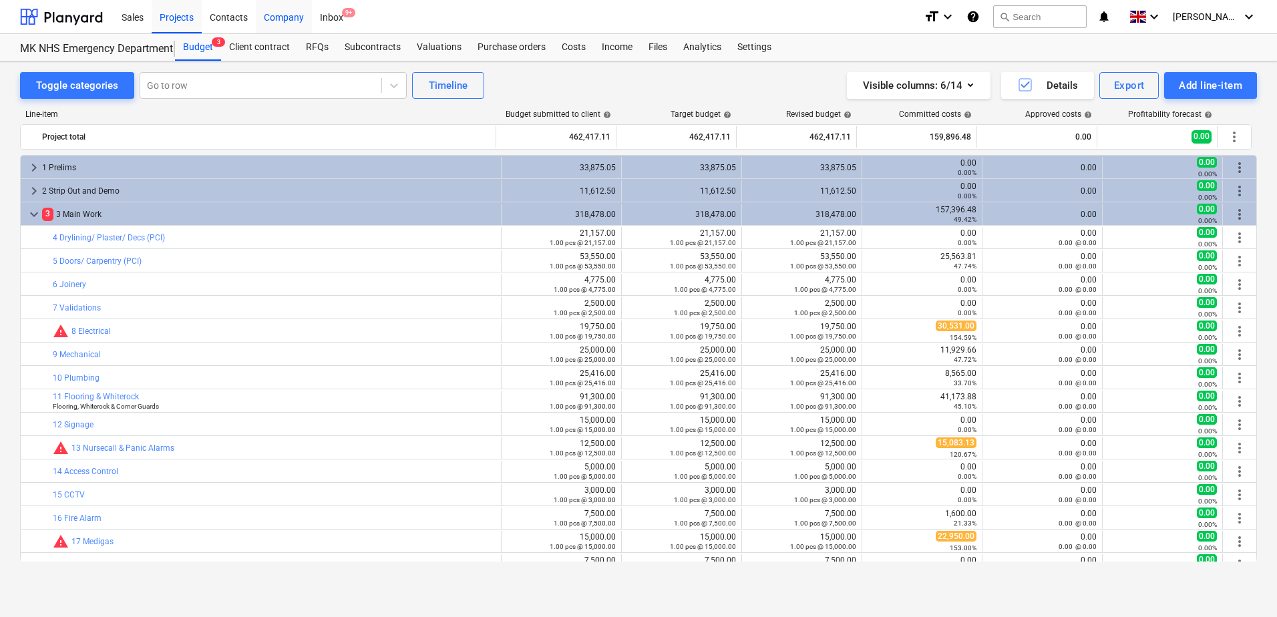
click at [286, 19] on div "Company" at bounding box center [284, 16] width 56 height 34
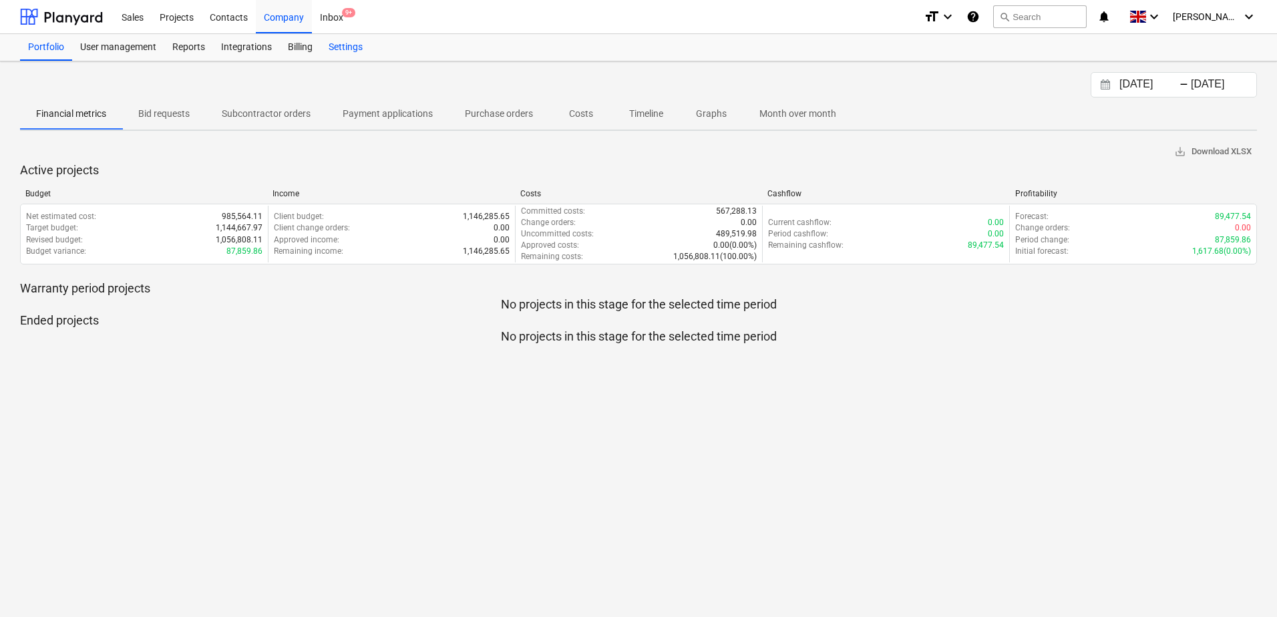
click at [334, 46] on div "Settings" at bounding box center [346, 47] width 50 height 27
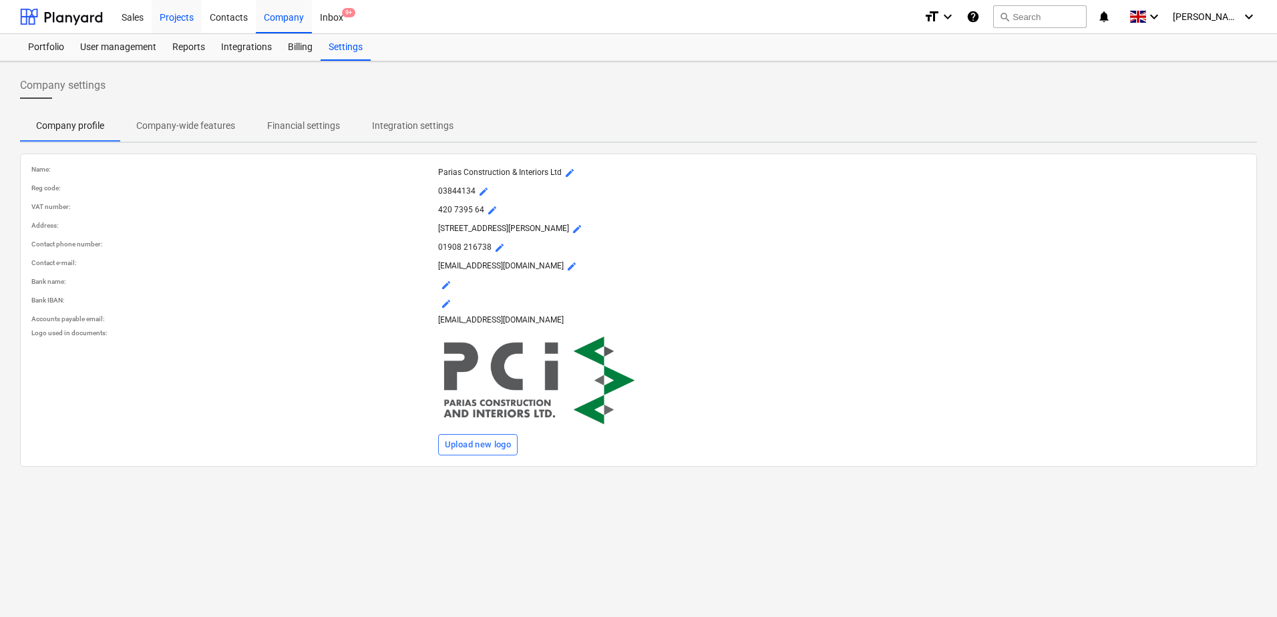
click at [172, 21] on div "Projects" at bounding box center [177, 16] width 50 height 34
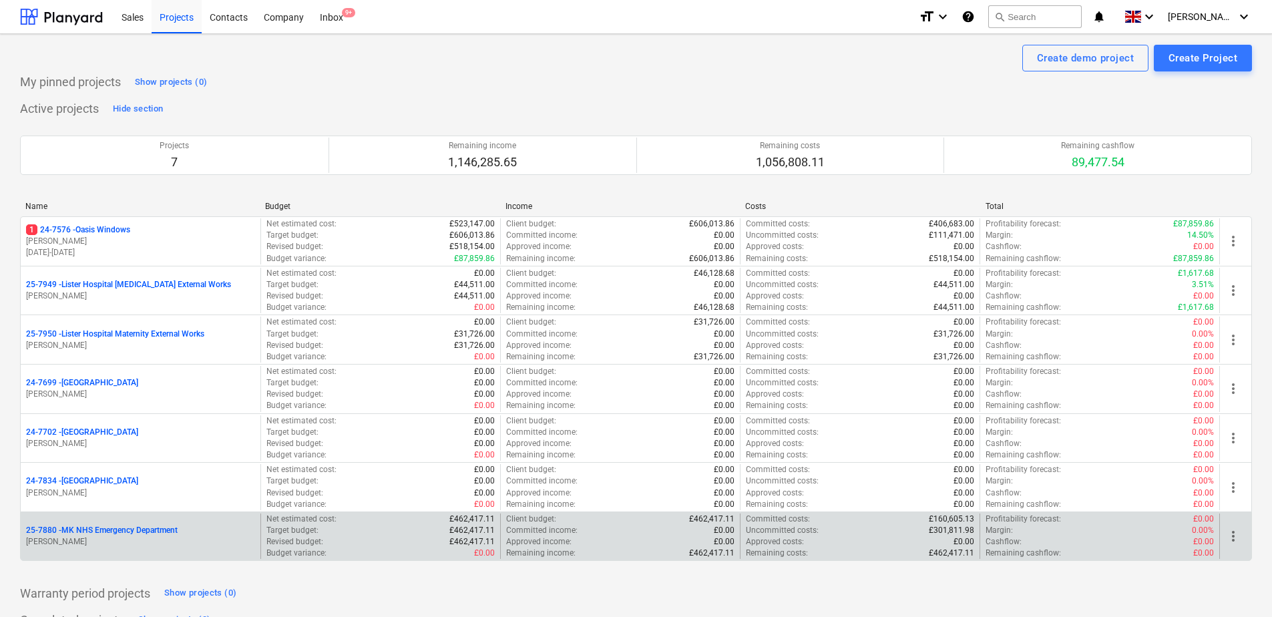
click at [114, 528] on p "25-7880 - MK NHS Emergency Department" at bounding box center [102, 530] width 152 height 11
